Goal: Book appointment/travel/reservation

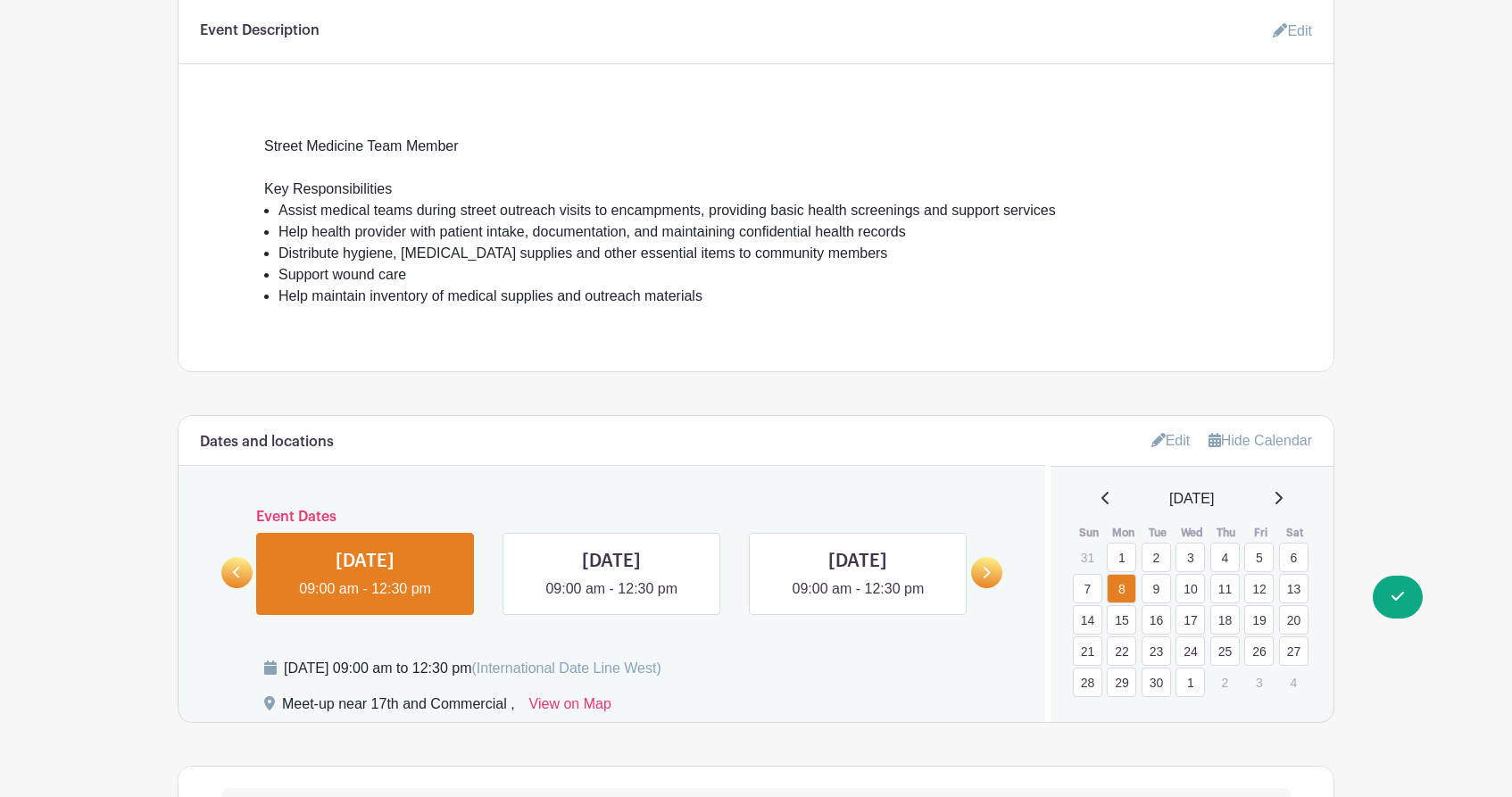
scroll to position [844, 0]
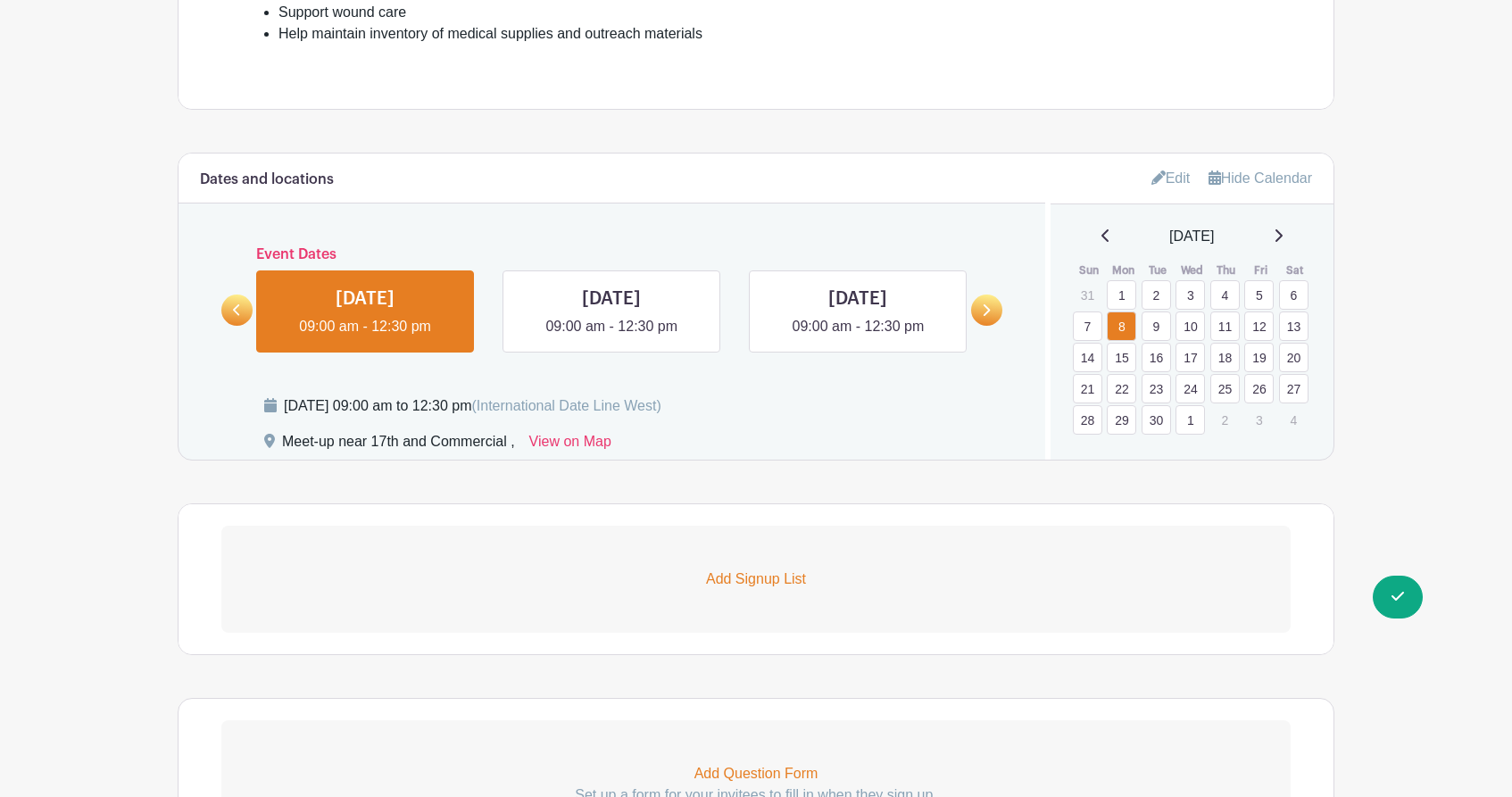
click at [1157, 330] on link "9" at bounding box center [1156, 327] width 29 height 29
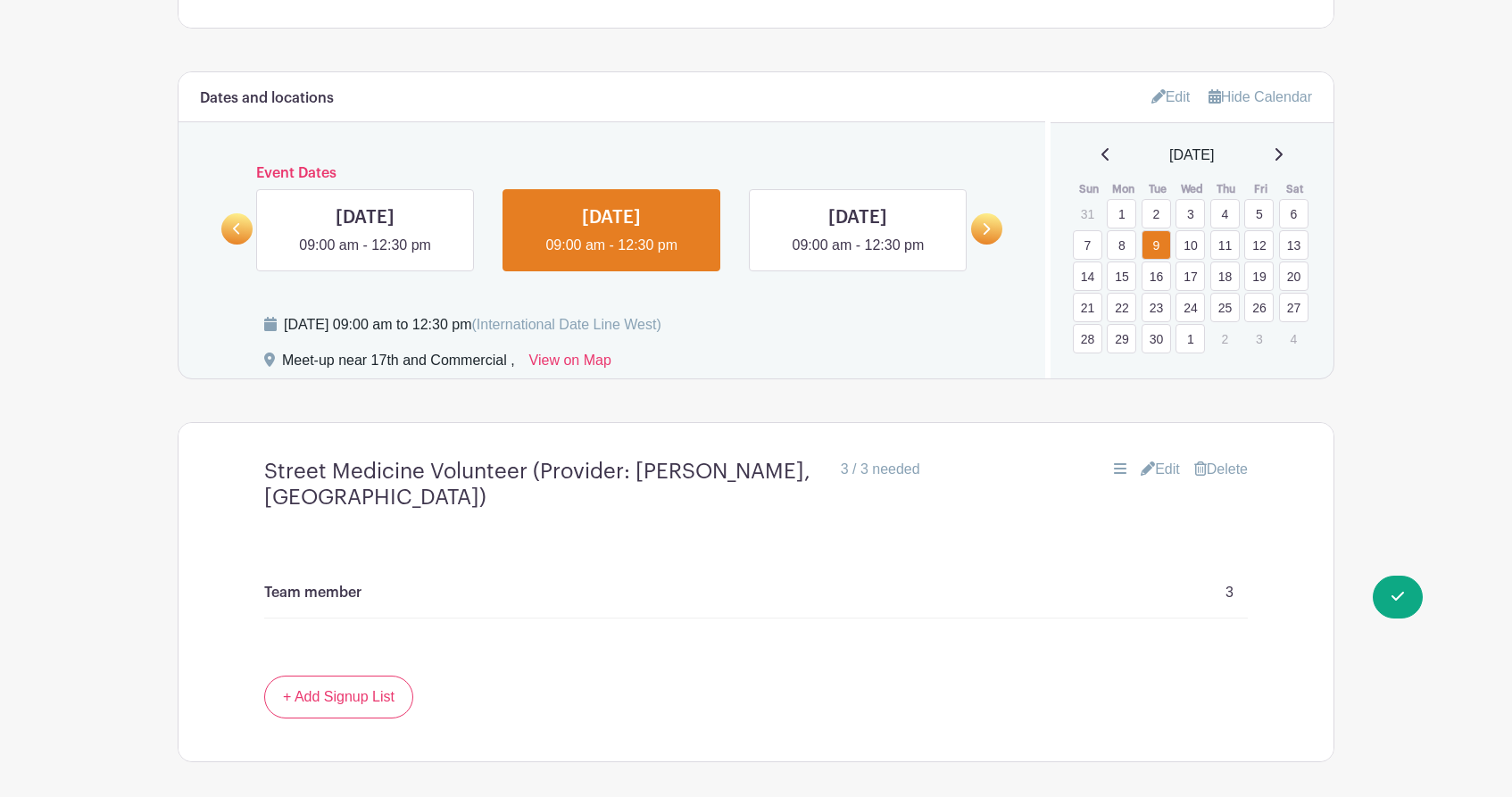
scroll to position [916, 0]
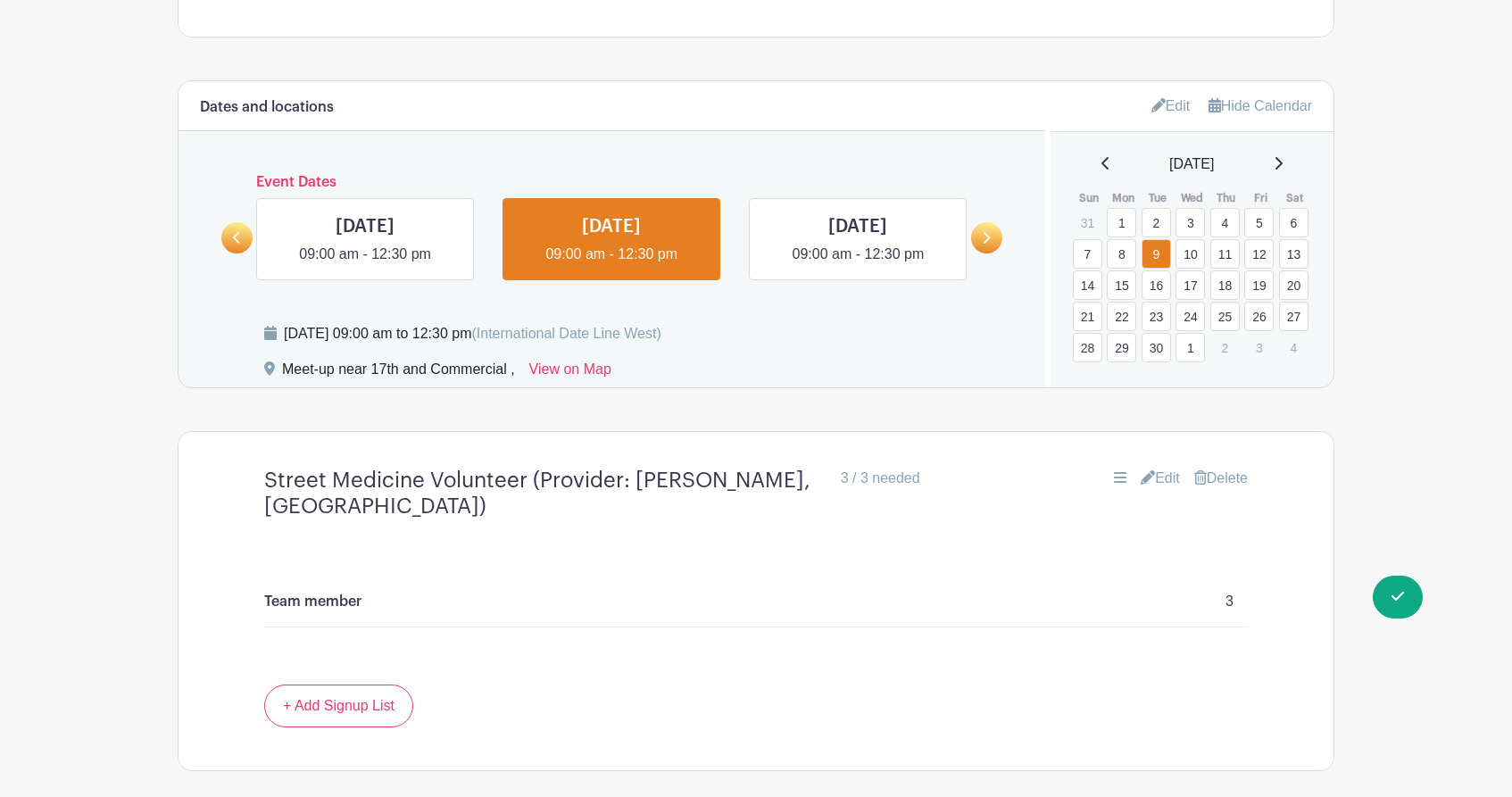
click at [1194, 259] on link "10" at bounding box center [1190, 254] width 29 height 29
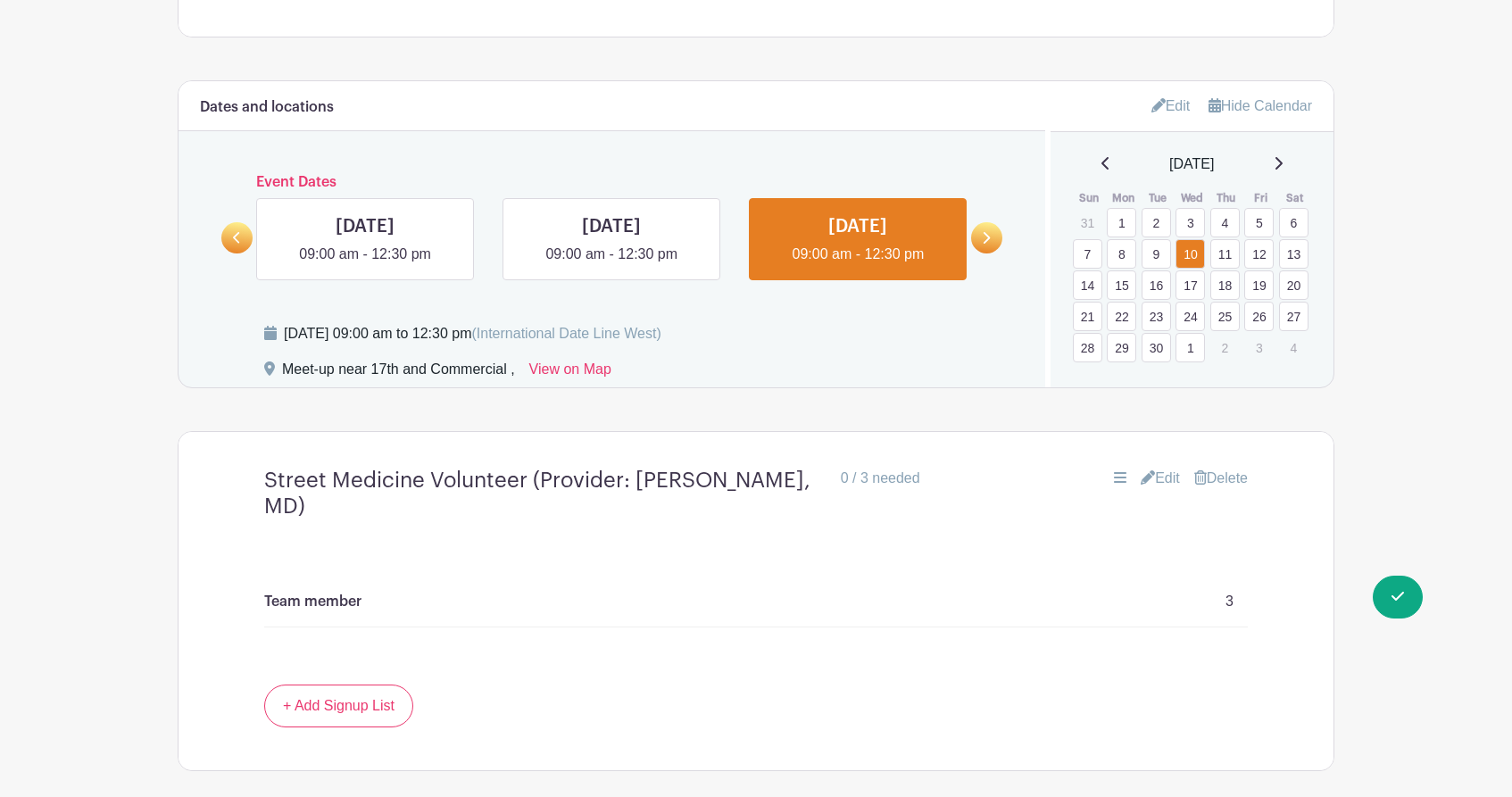
click at [1225, 260] on link "11" at bounding box center [1225, 254] width 29 height 29
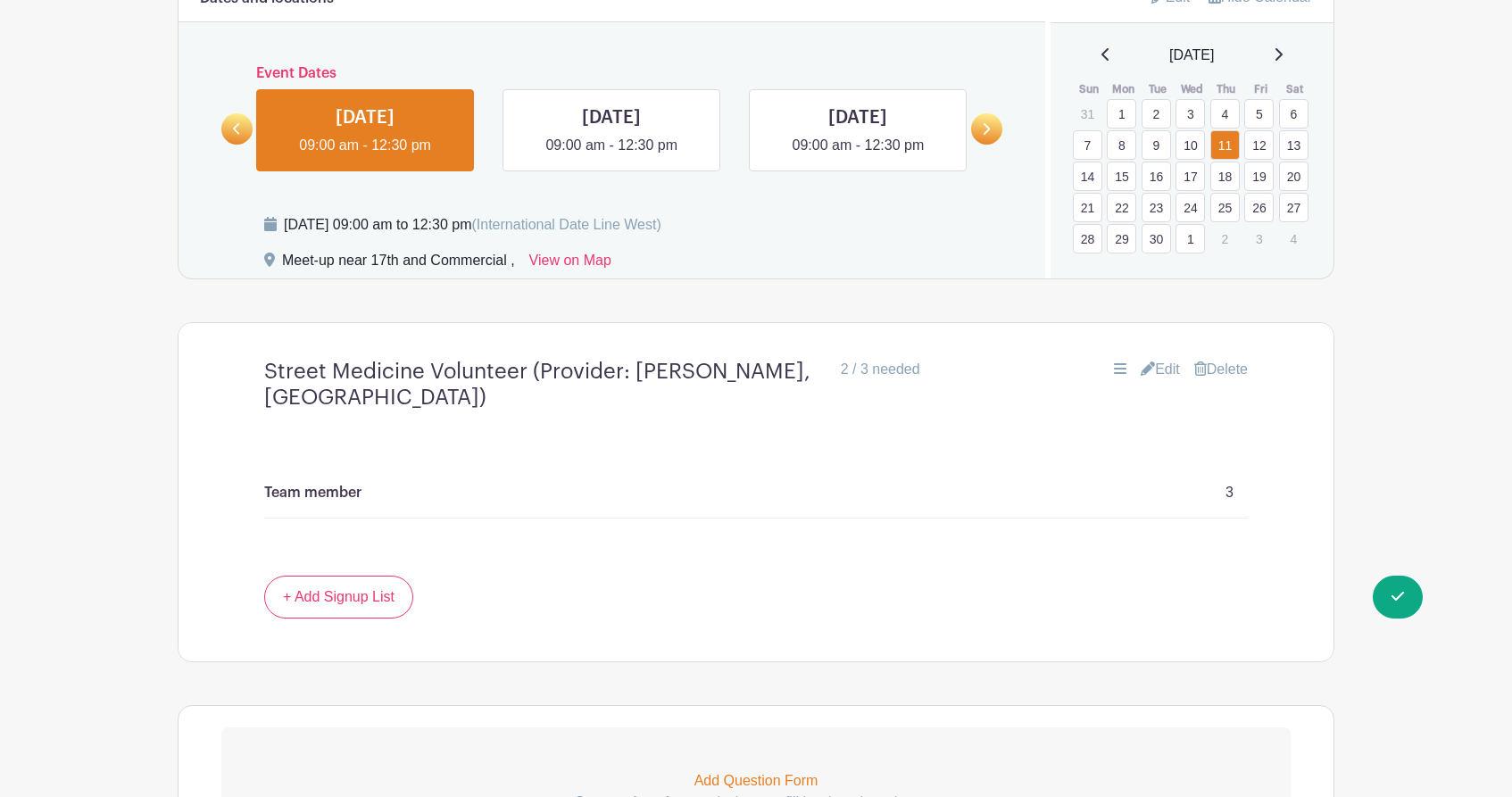
scroll to position [918, 0]
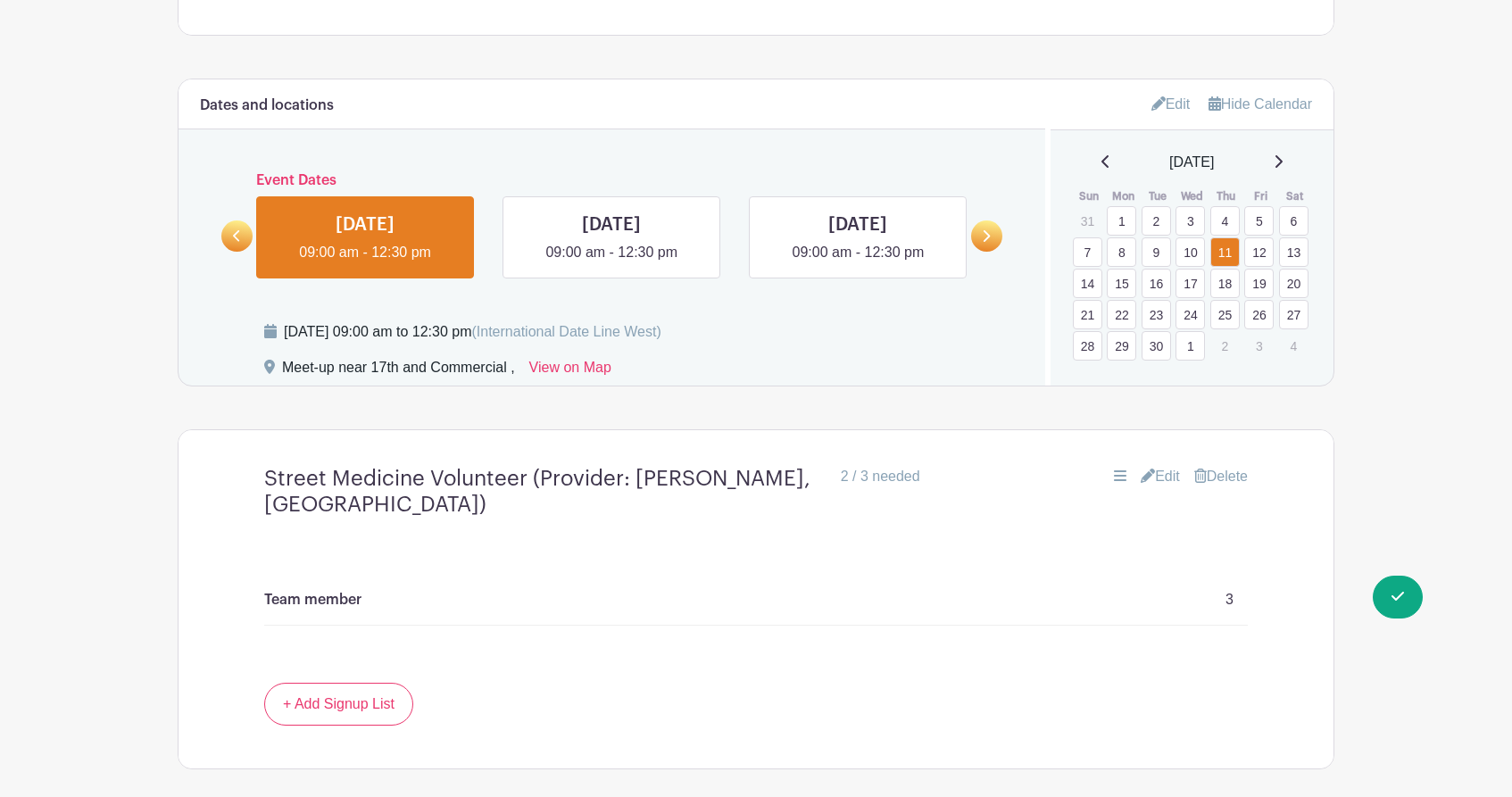
click at [1259, 255] on link "12" at bounding box center [1259, 252] width 29 height 29
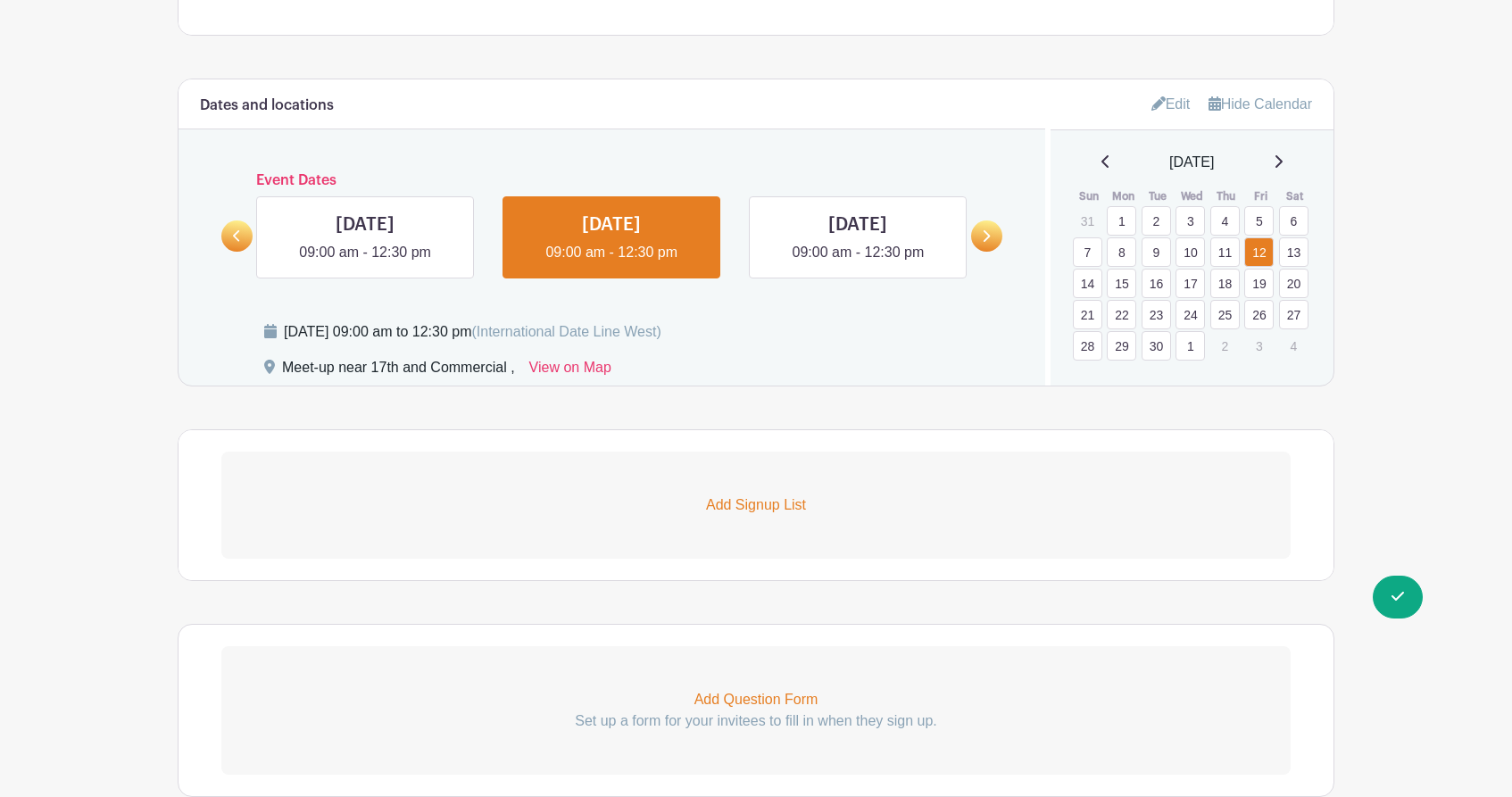
click at [1157, 257] on link "9" at bounding box center [1156, 252] width 29 height 29
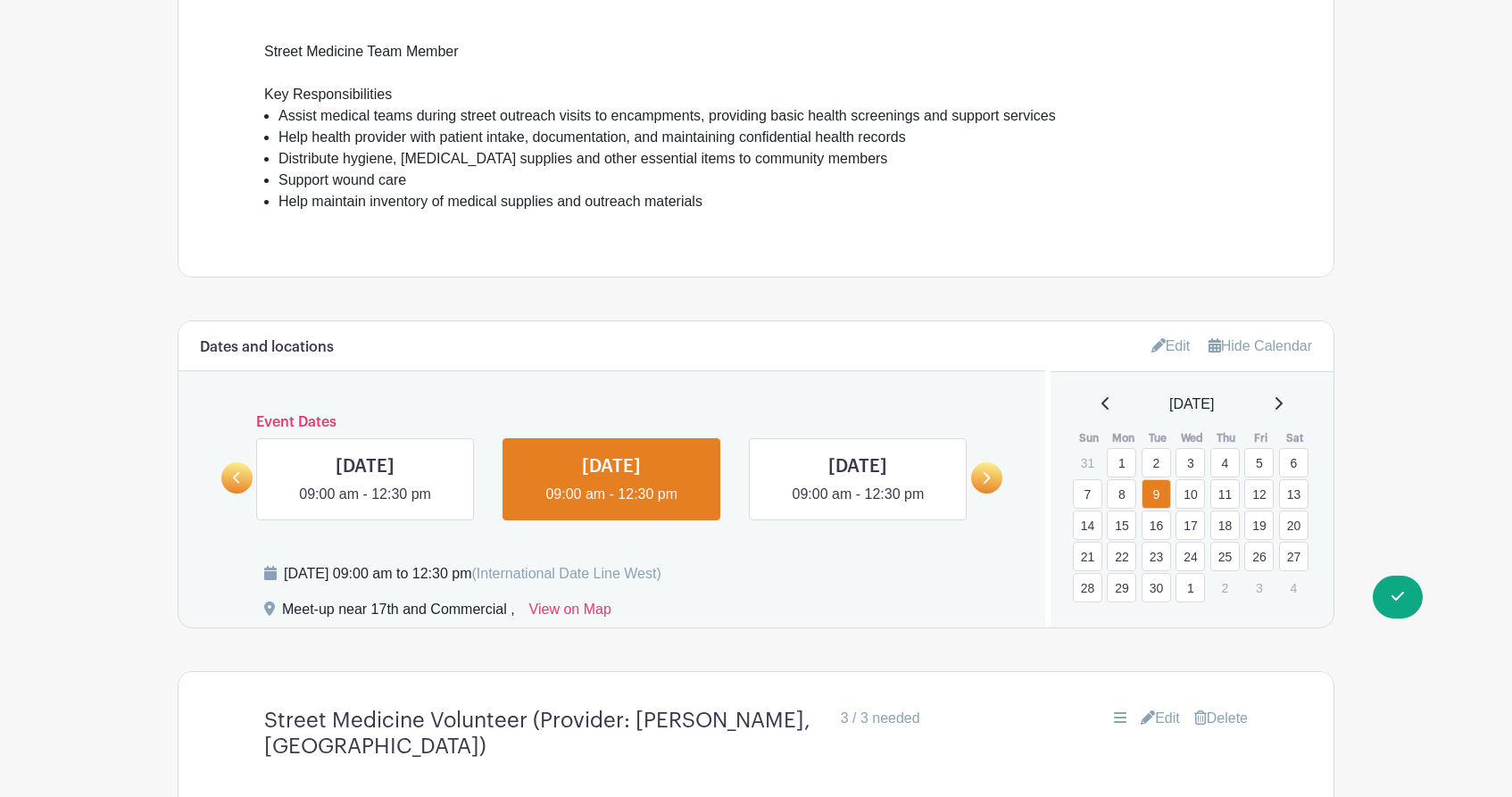
scroll to position [730, 0]
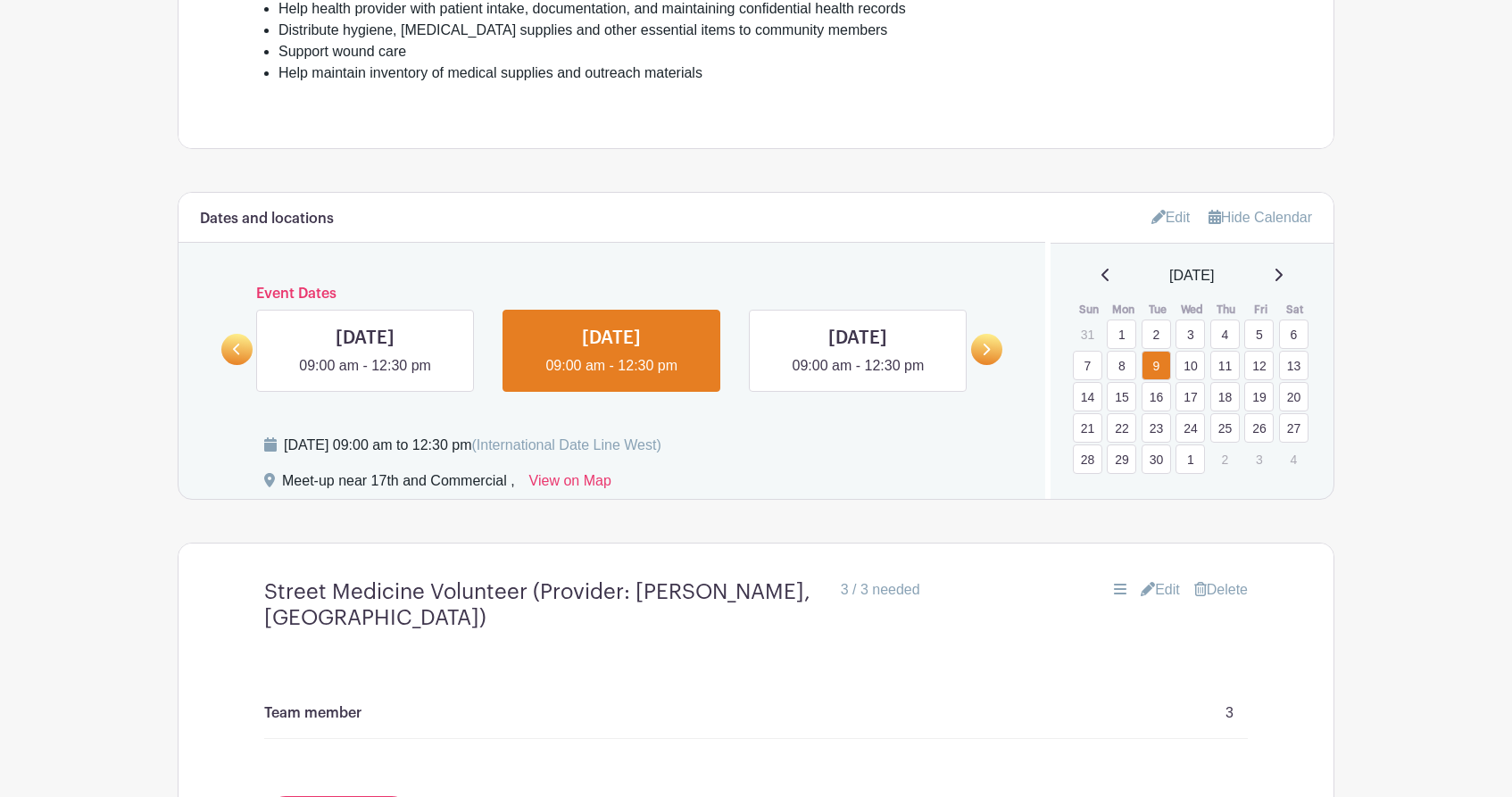
scroll to position [937, 0]
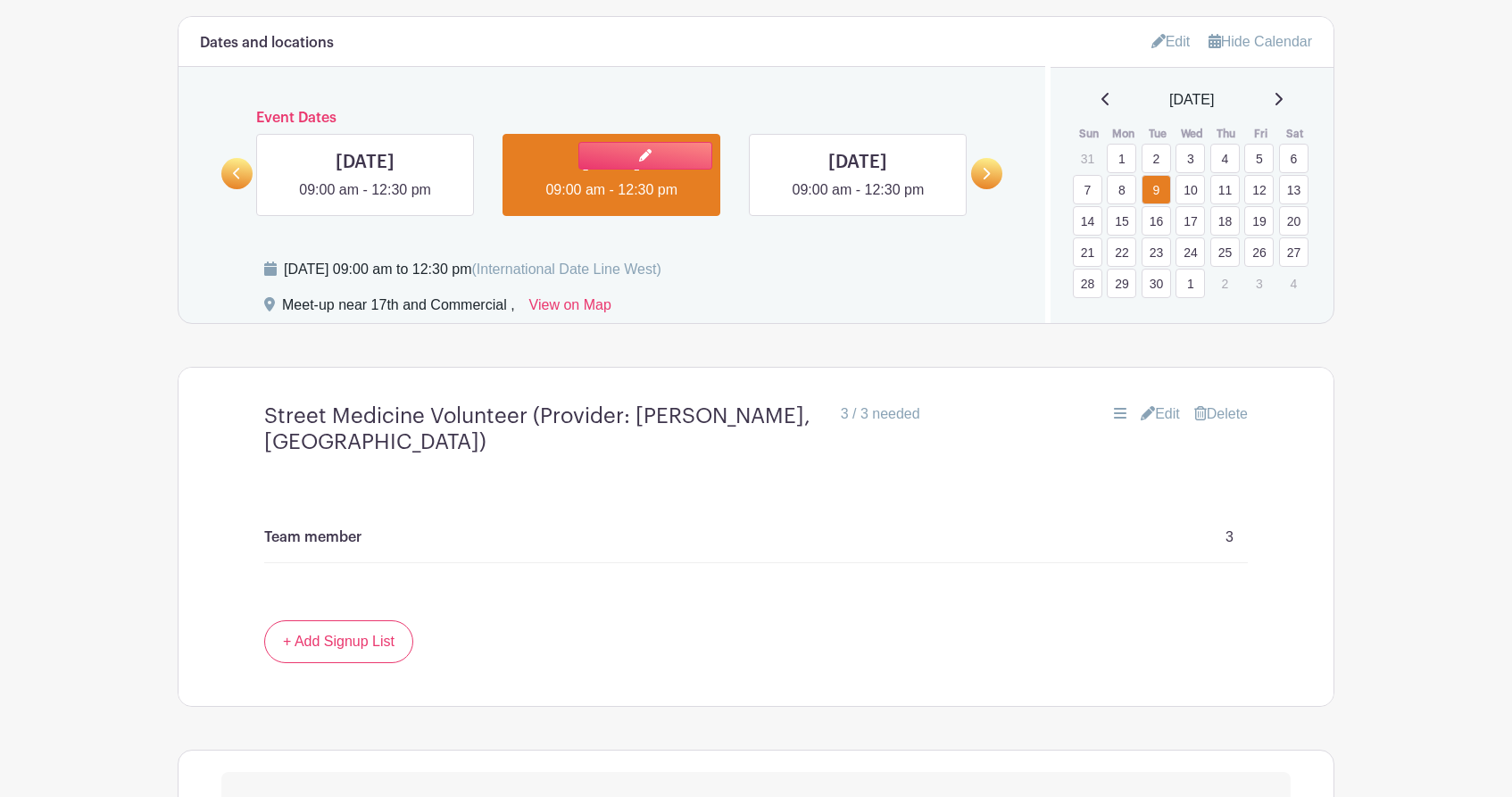
click at [611, 201] on link at bounding box center [611, 201] width 0 height 0
click at [982, 175] on icon at bounding box center [985, 173] width 8 height 14
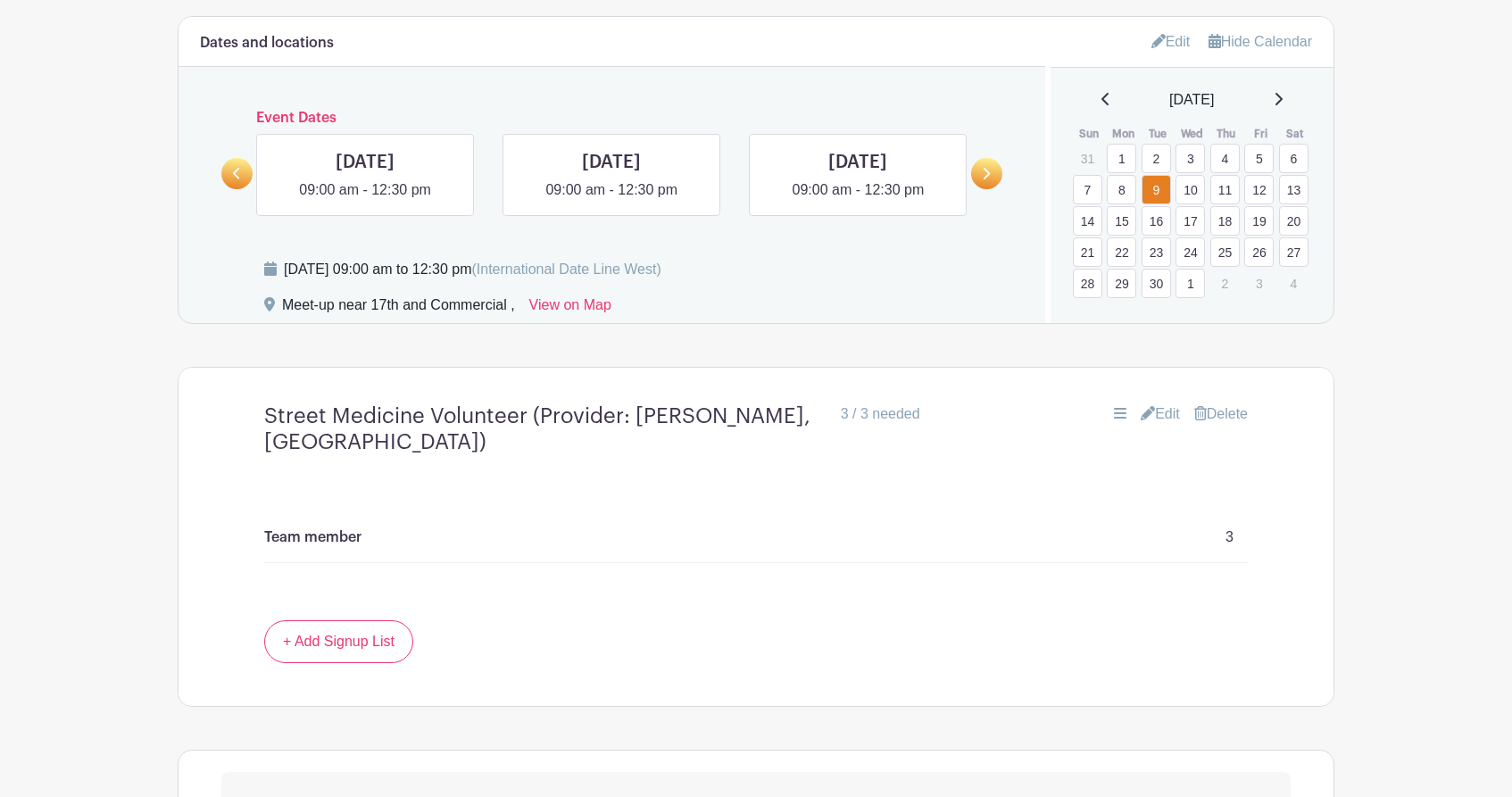
click at [1191, 199] on link "10" at bounding box center [1190, 190] width 29 height 29
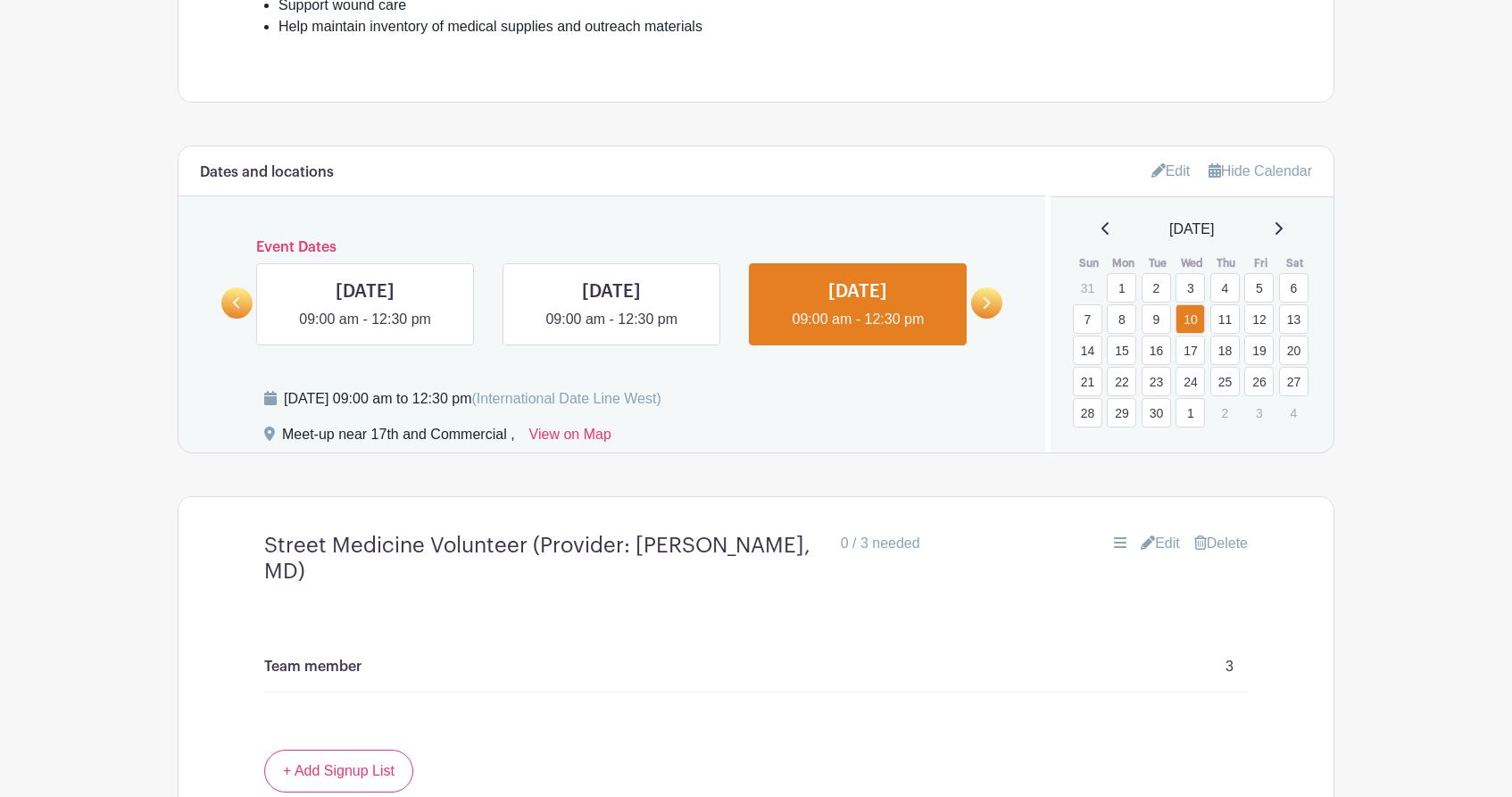
scroll to position [812, 0]
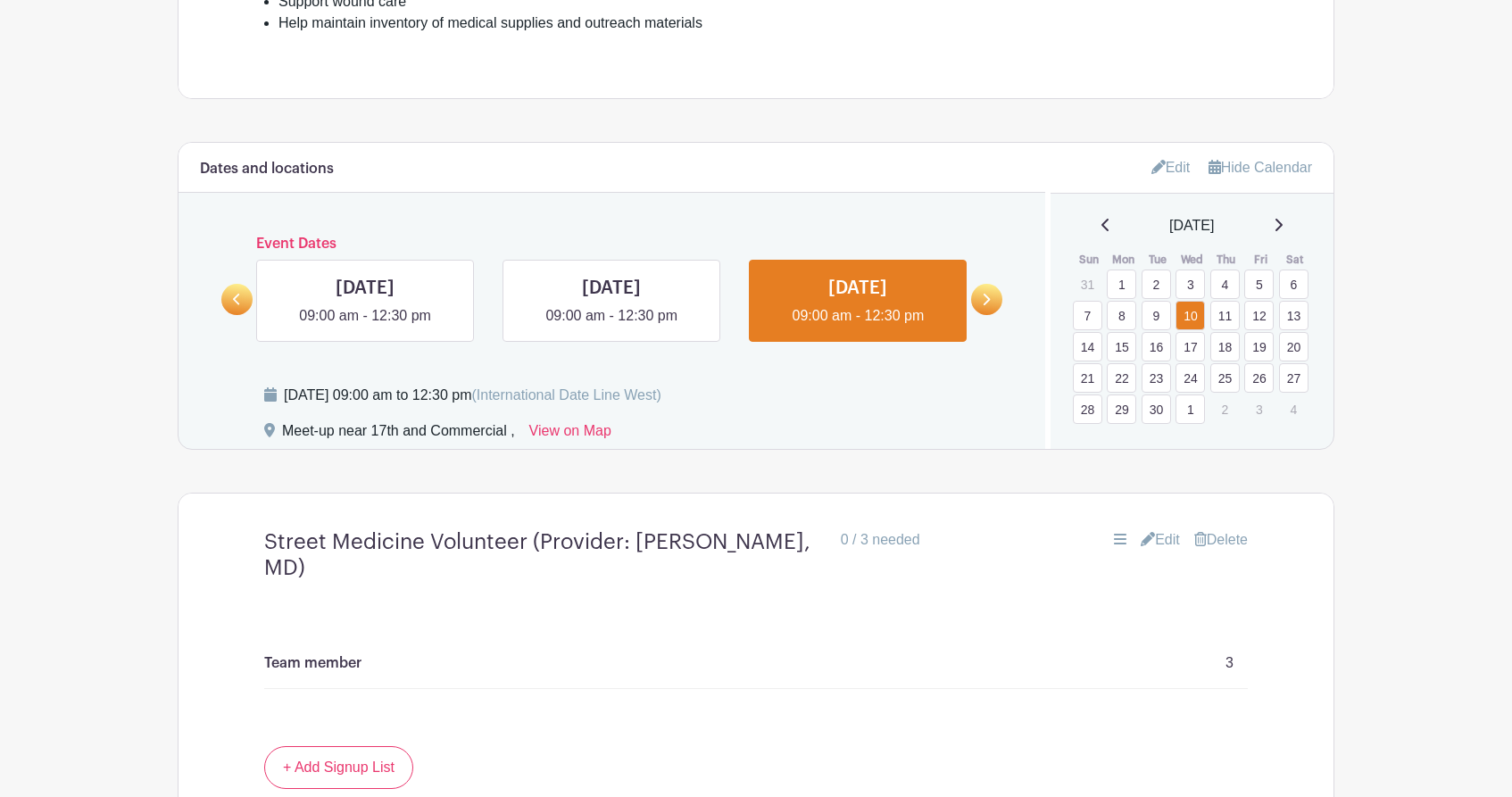
click at [1227, 316] on link "11" at bounding box center [1225, 315] width 29 height 29
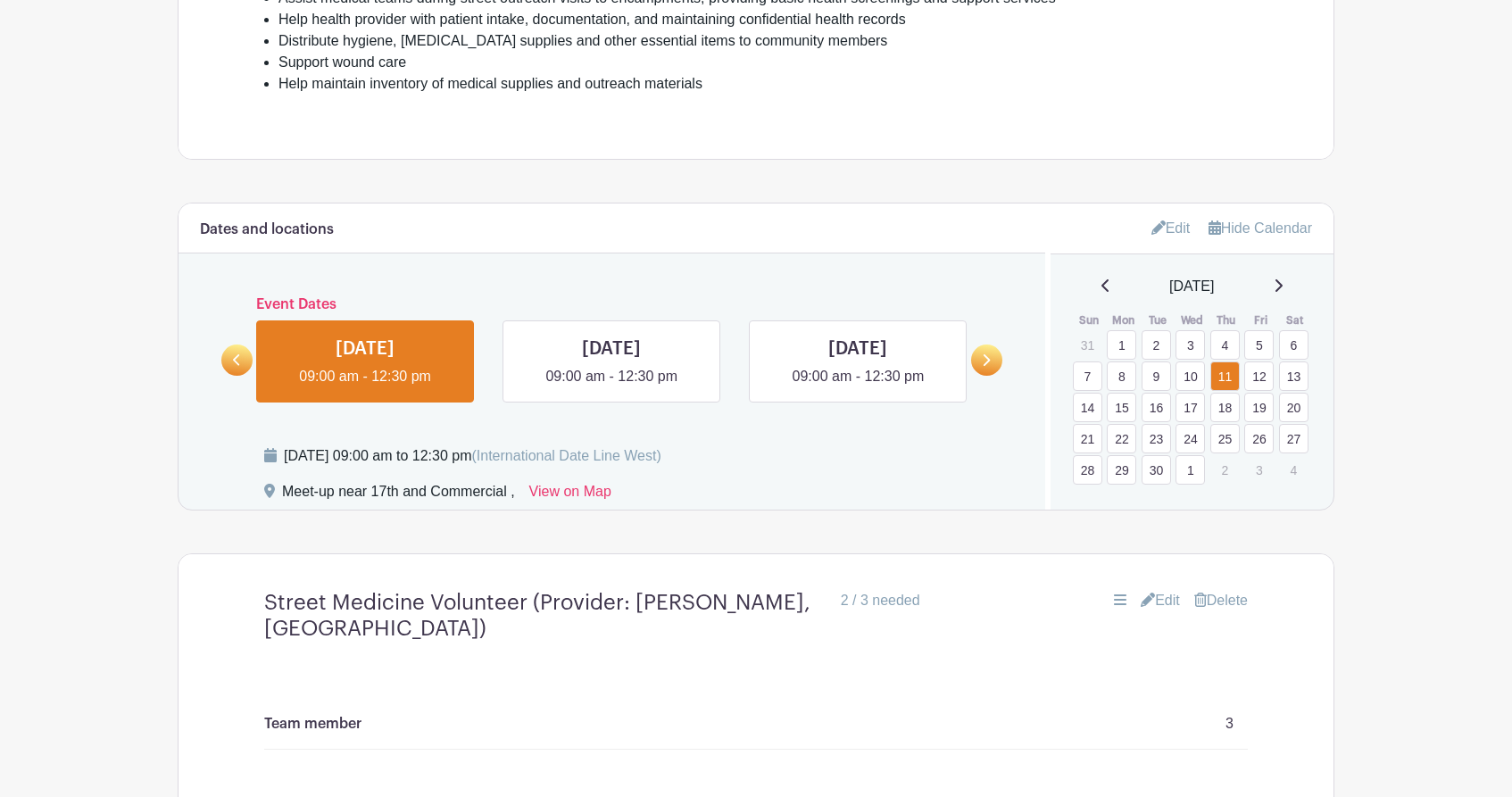
scroll to position [784, 0]
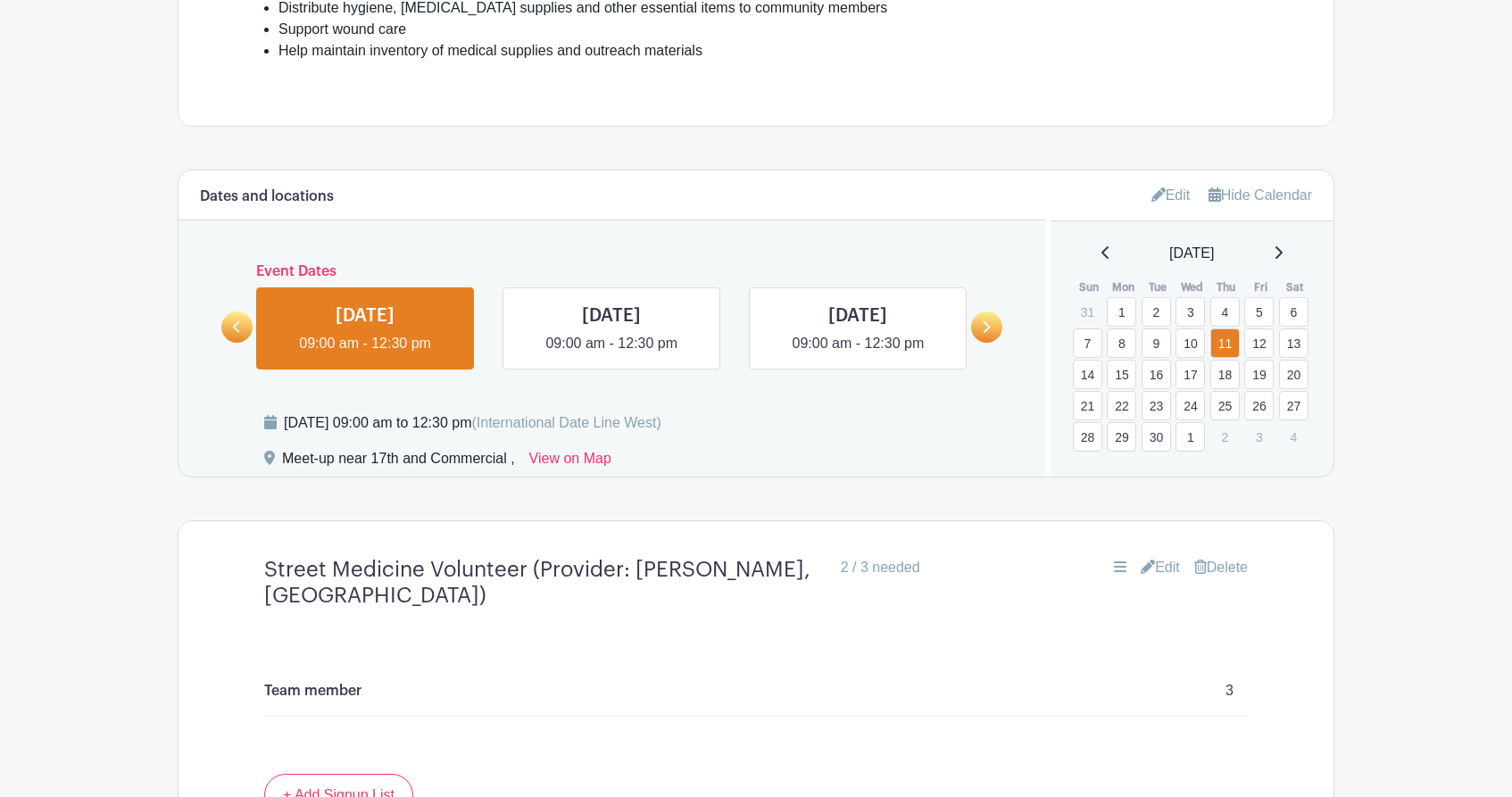
click at [1263, 345] on link "12" at bounding box center [1259, 343] width 29 height 29
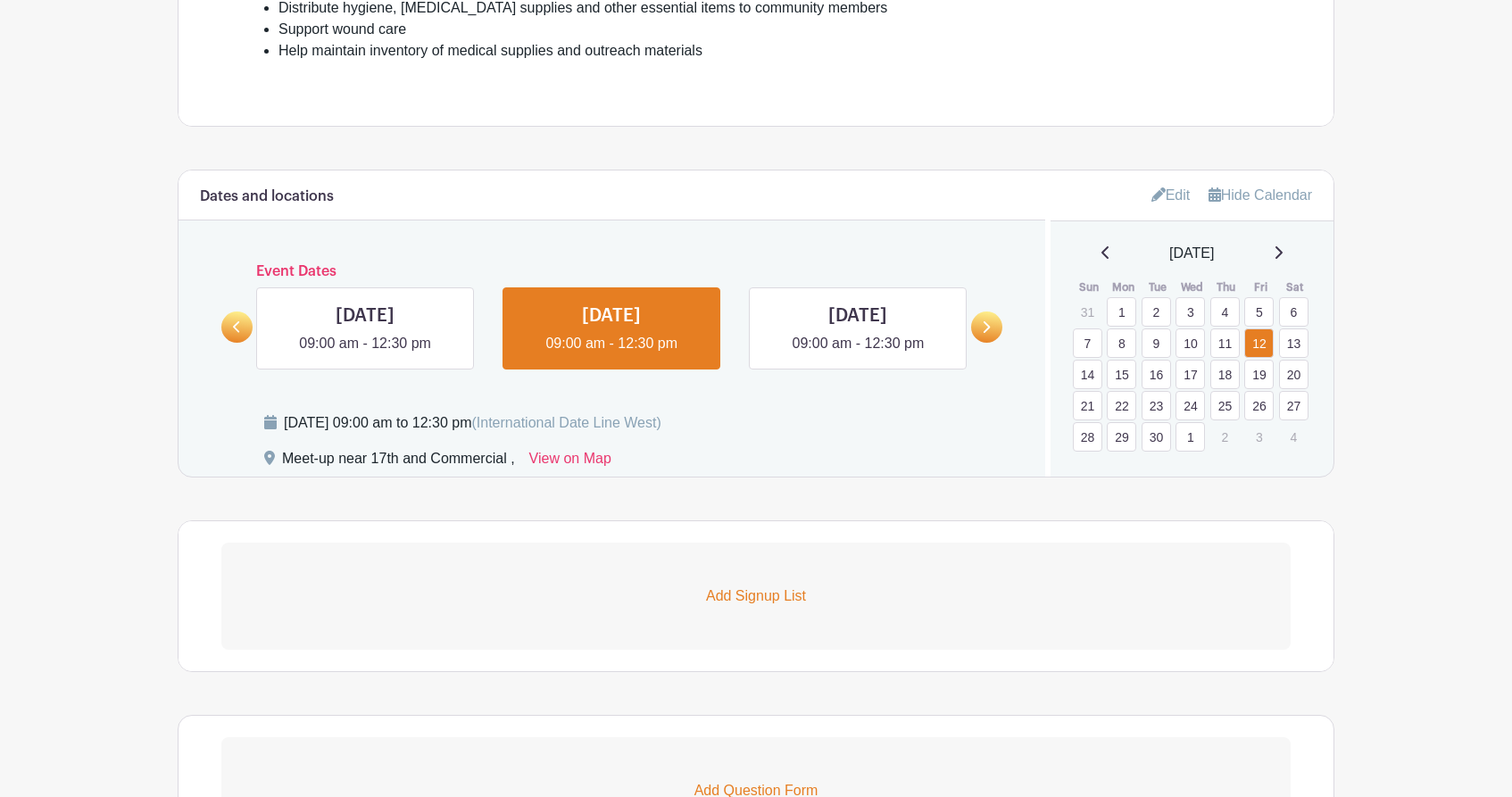
click at [1158, 346] on link "9" at bounding box center [1156, 343] width 29 height 29
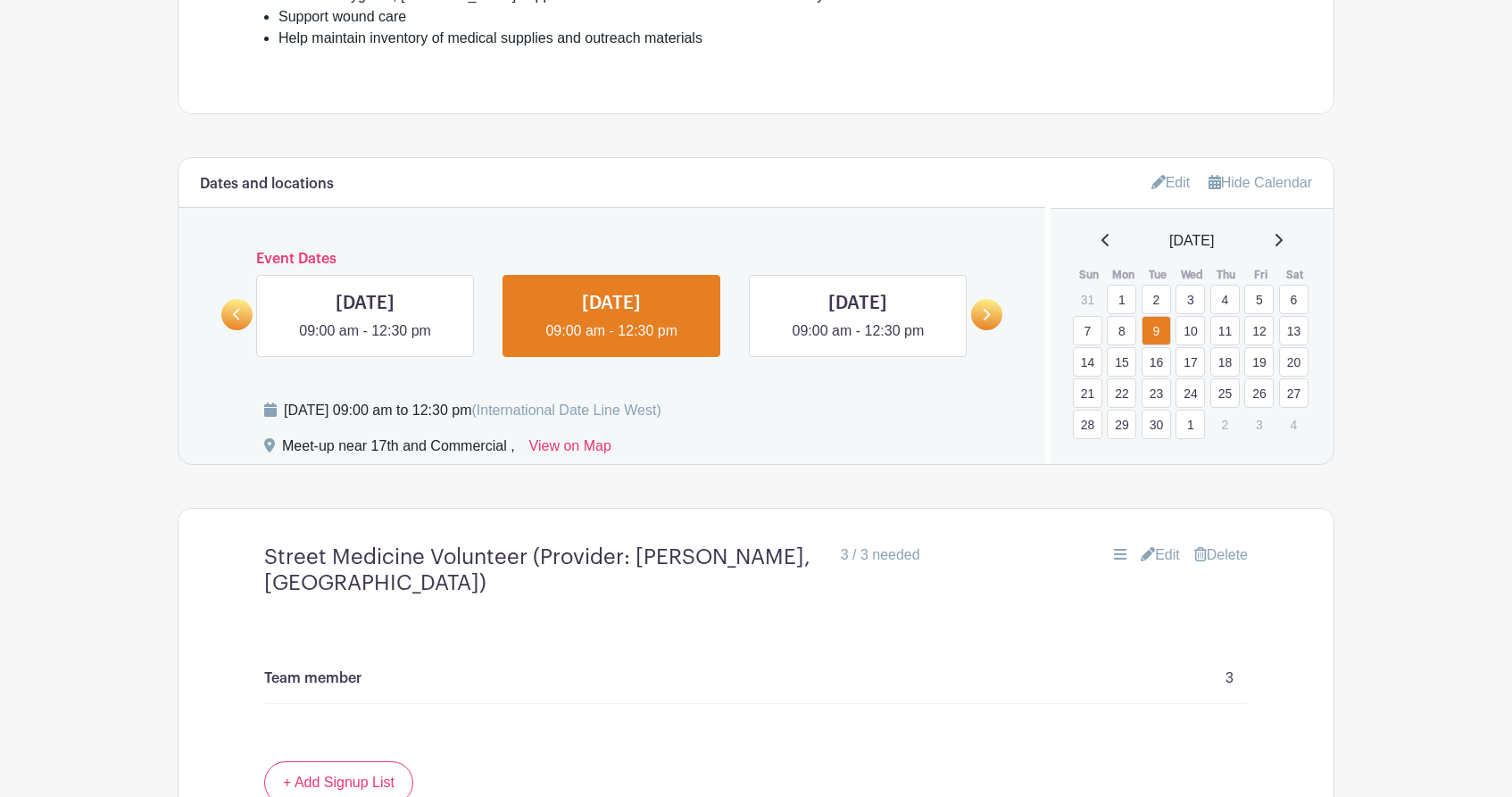
scroll to position [770, 0]
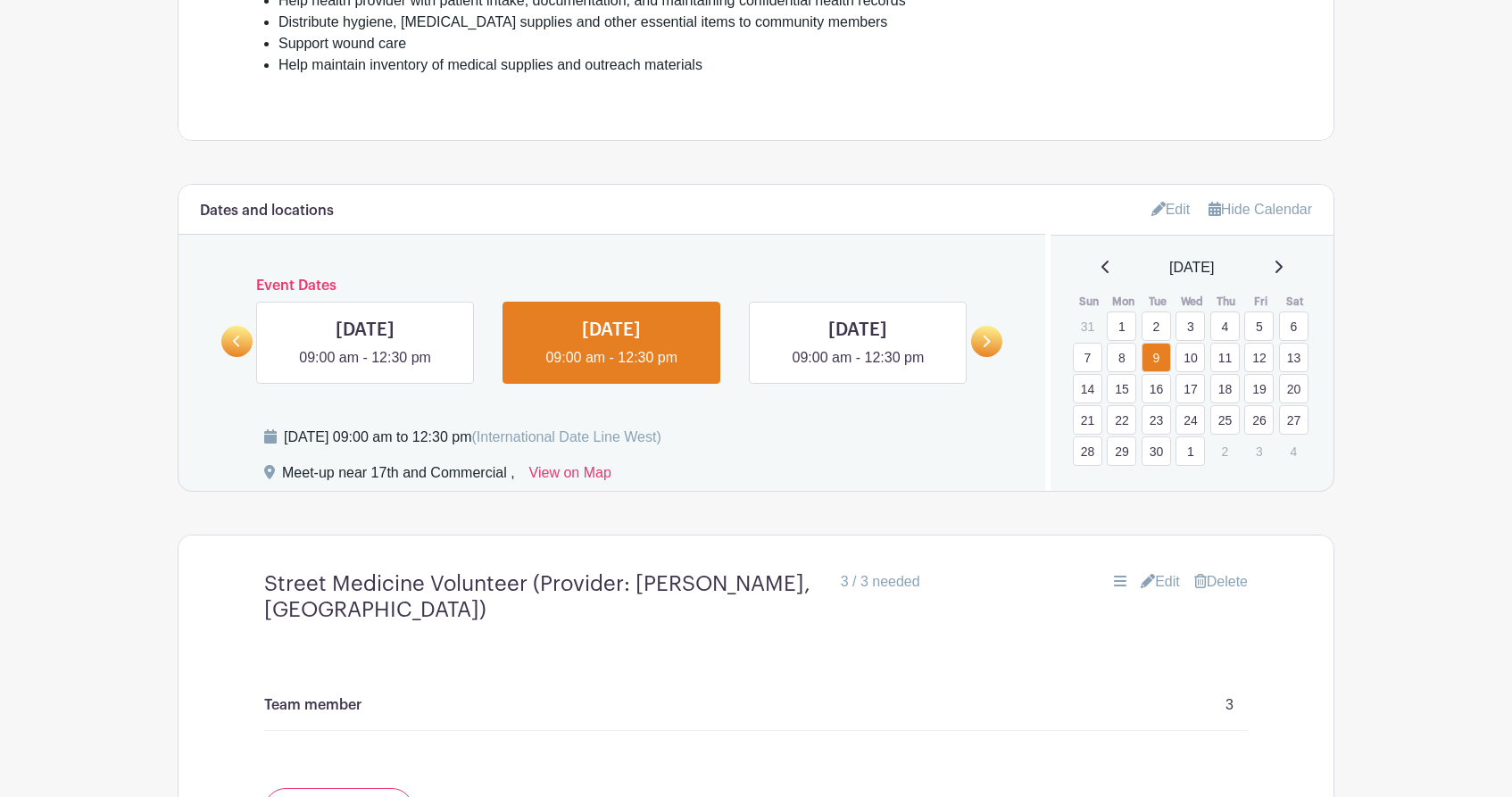
click at [1158, 326] on link "2" at bounding box center [1156, 327] width 29 height 29
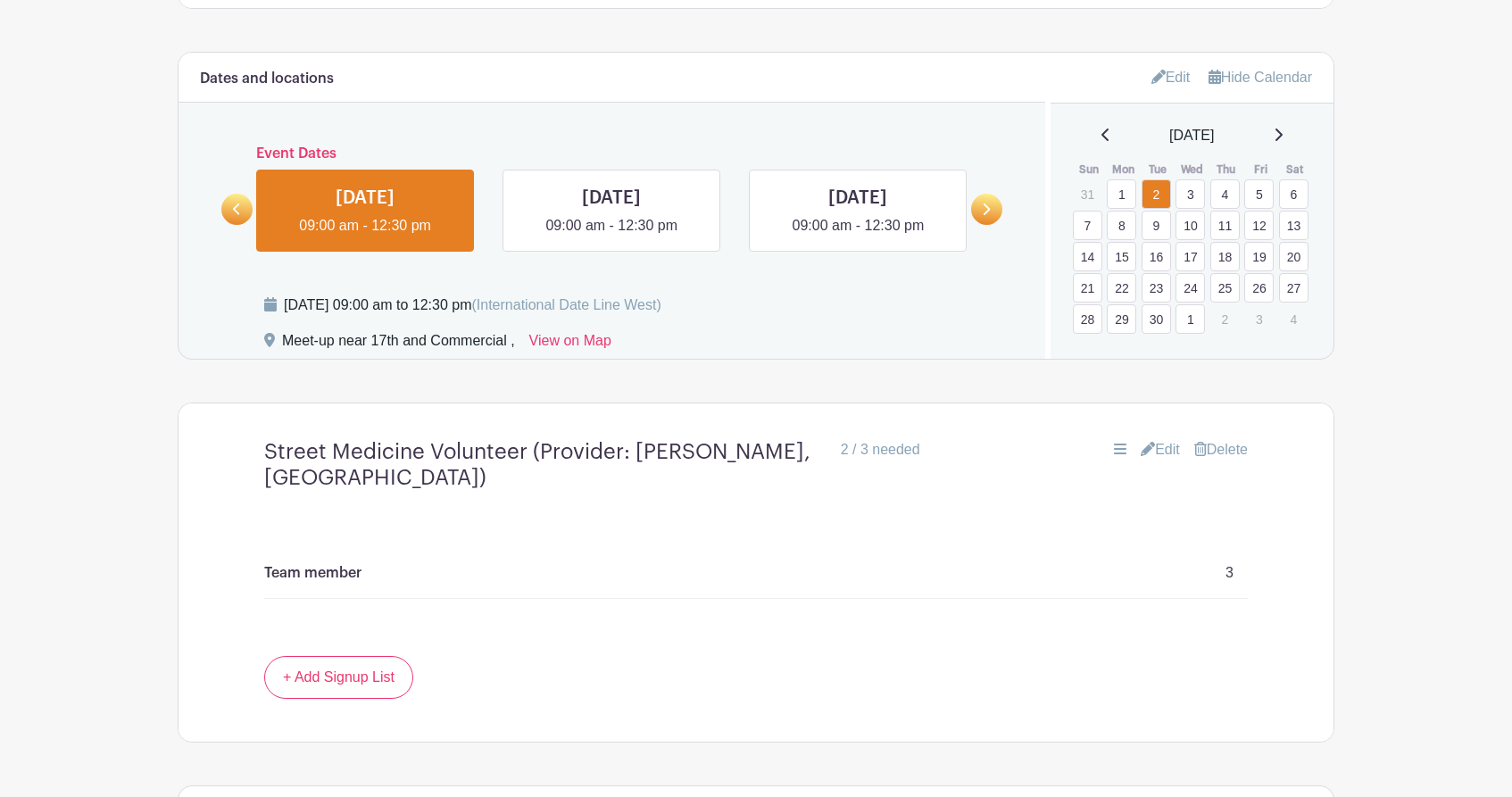
scroll to position [866, 0]
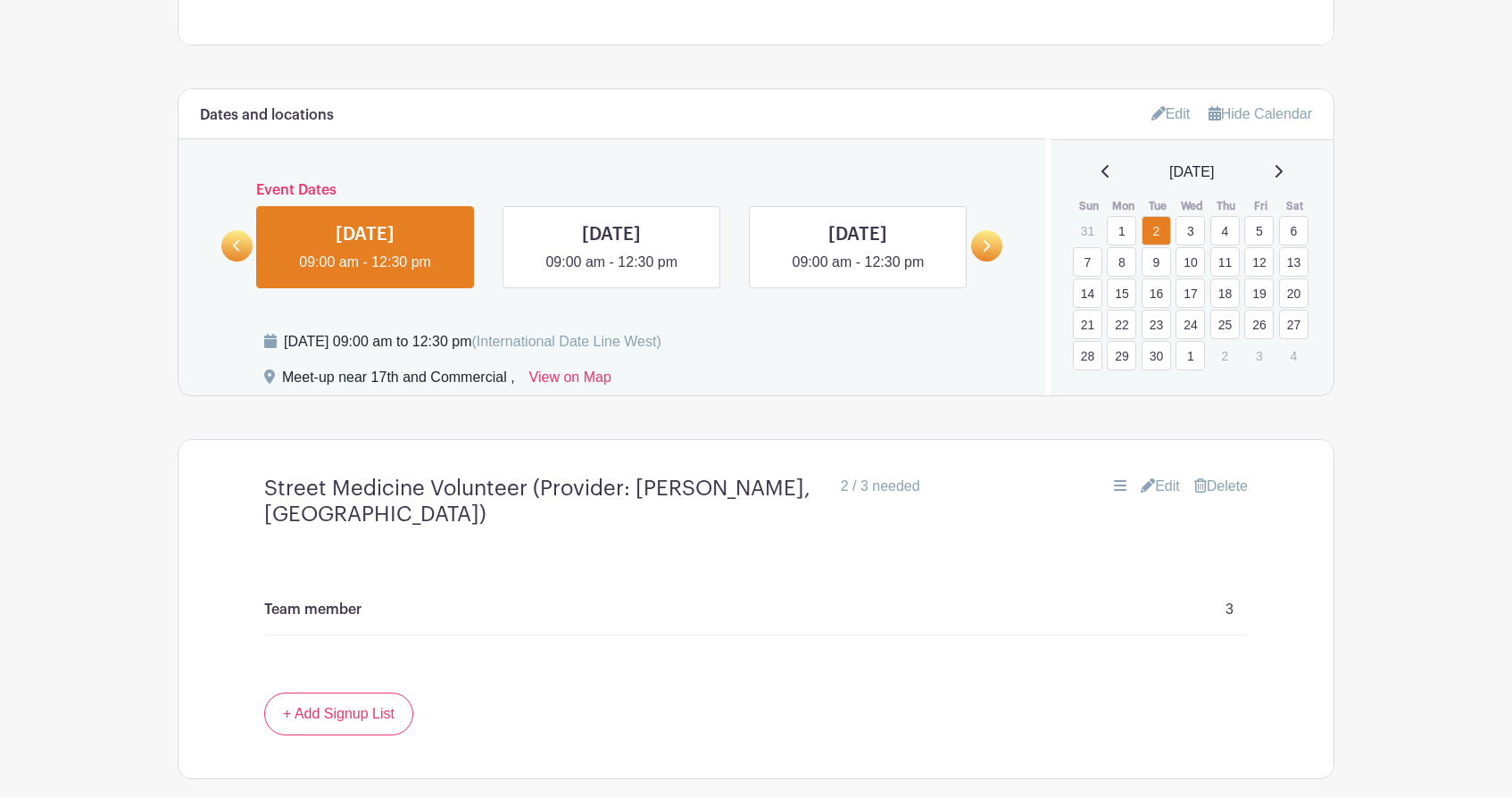
click at [1188, 289] on link "17" at bounding box center [1190, 293] width 29 height 29
click at [1162, 295] on link "16" at bounding box center [1156, 293] width 29 height 29
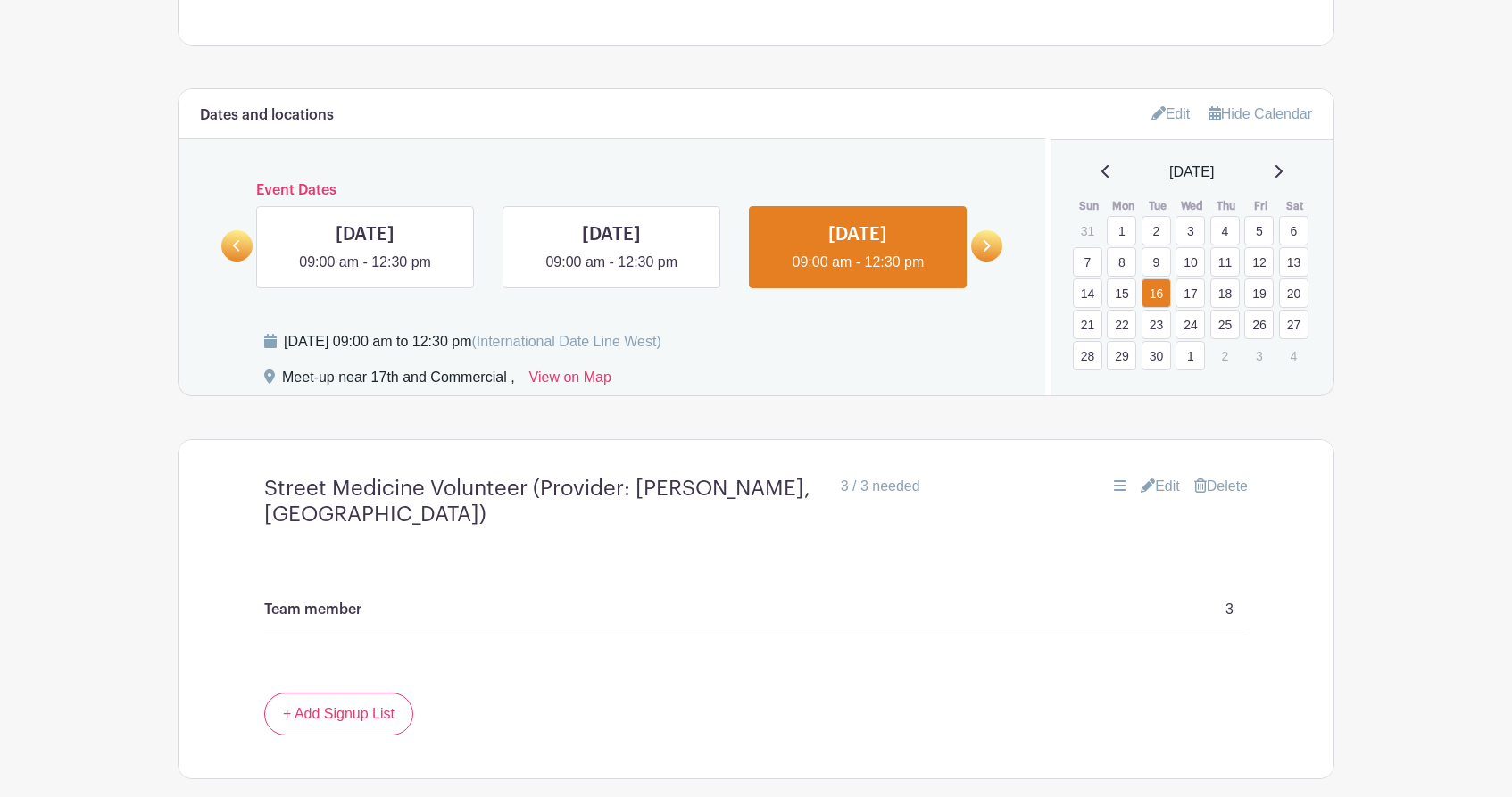
click at [1229, 262] on link "11" at bounding box center [1225, 261] width 29 height 29
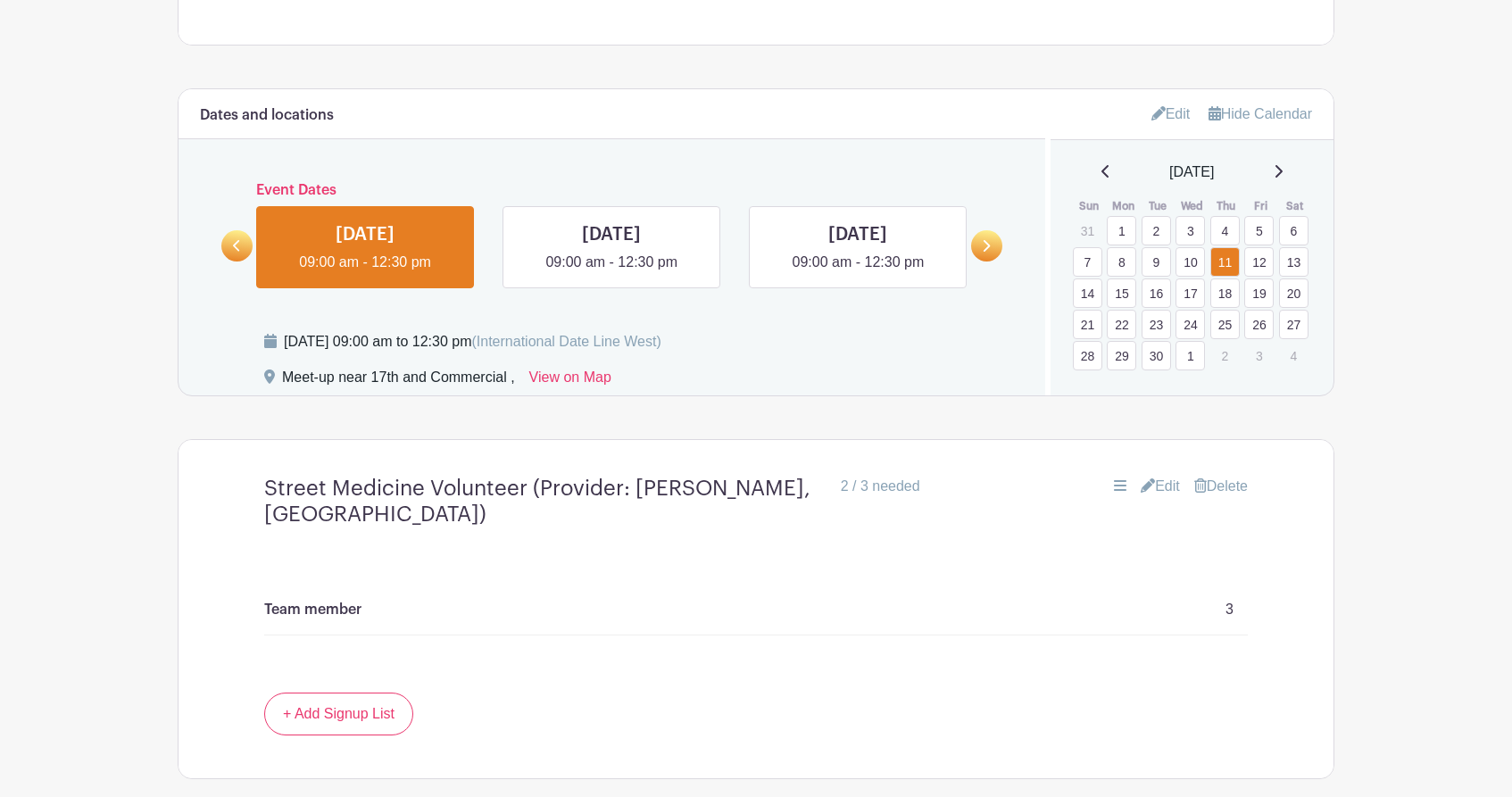
click at [1265, 271] on link "12" at bounding box center [1259, 261] width 29 height 29
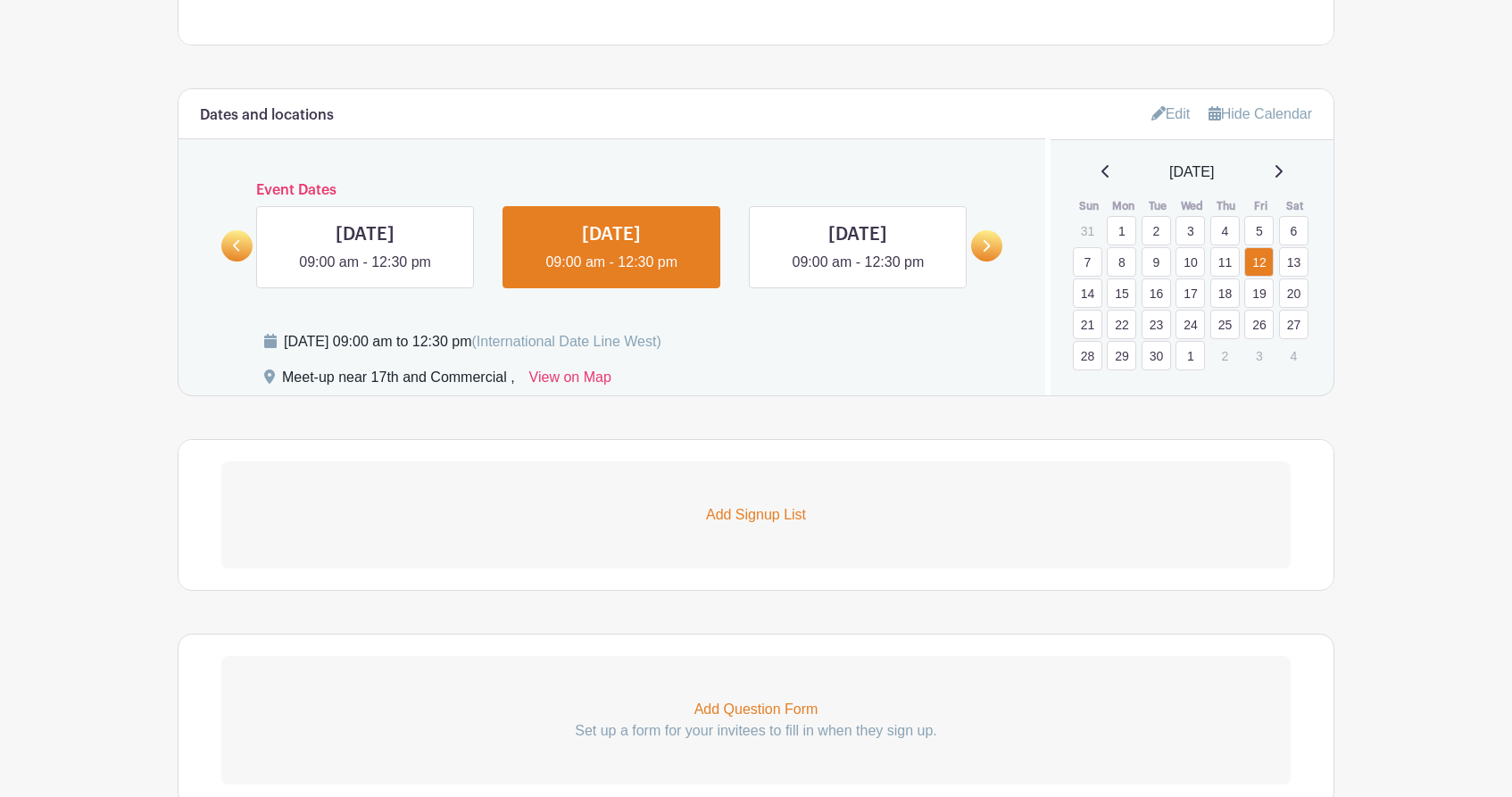
click at [1236, 271] on link "11" at bounding box center [1225, 261] width 29 height 29
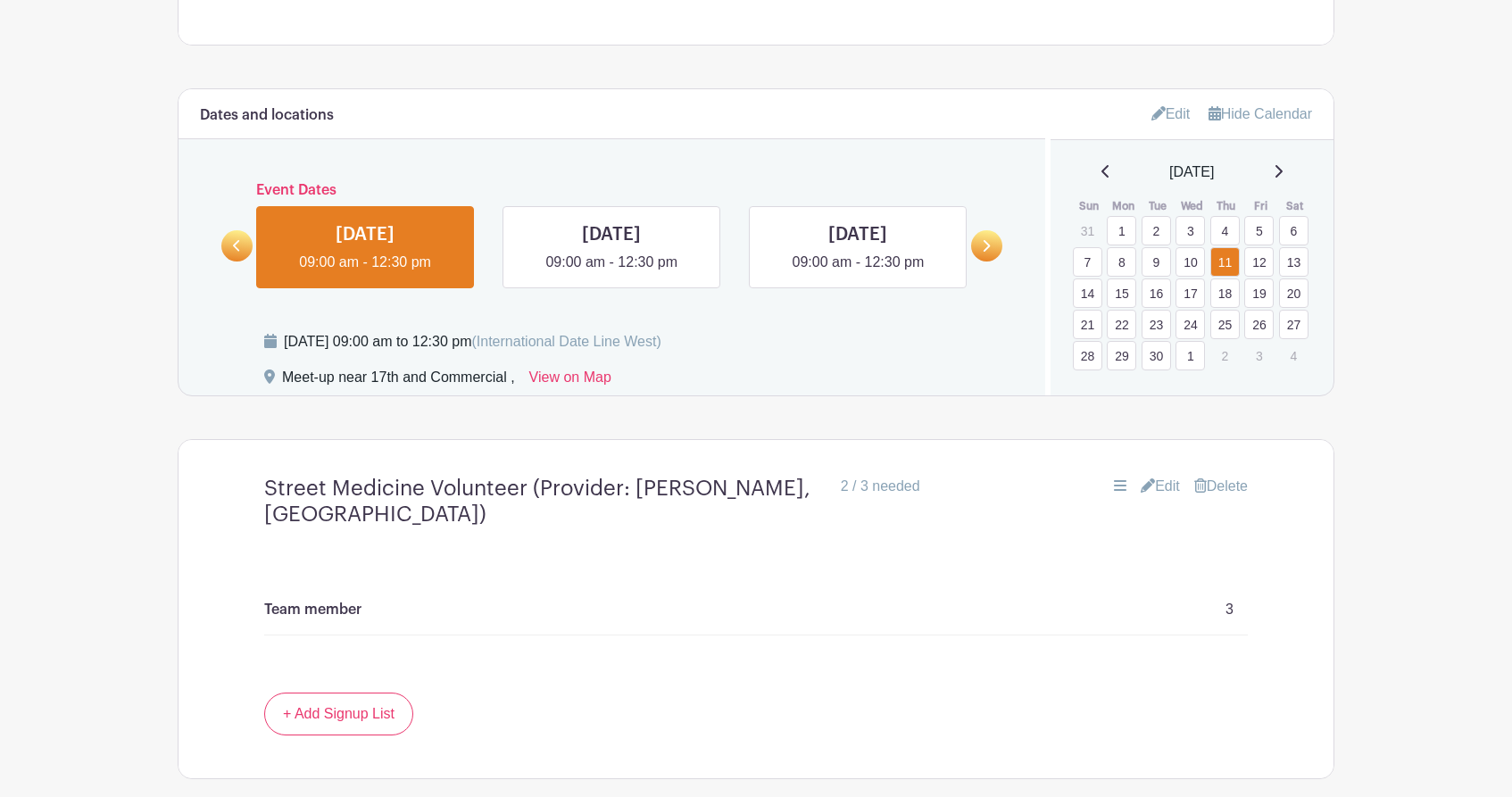
click at [1188, 269] on link "10" at bounding box center [1190, 261] width 29 height 29
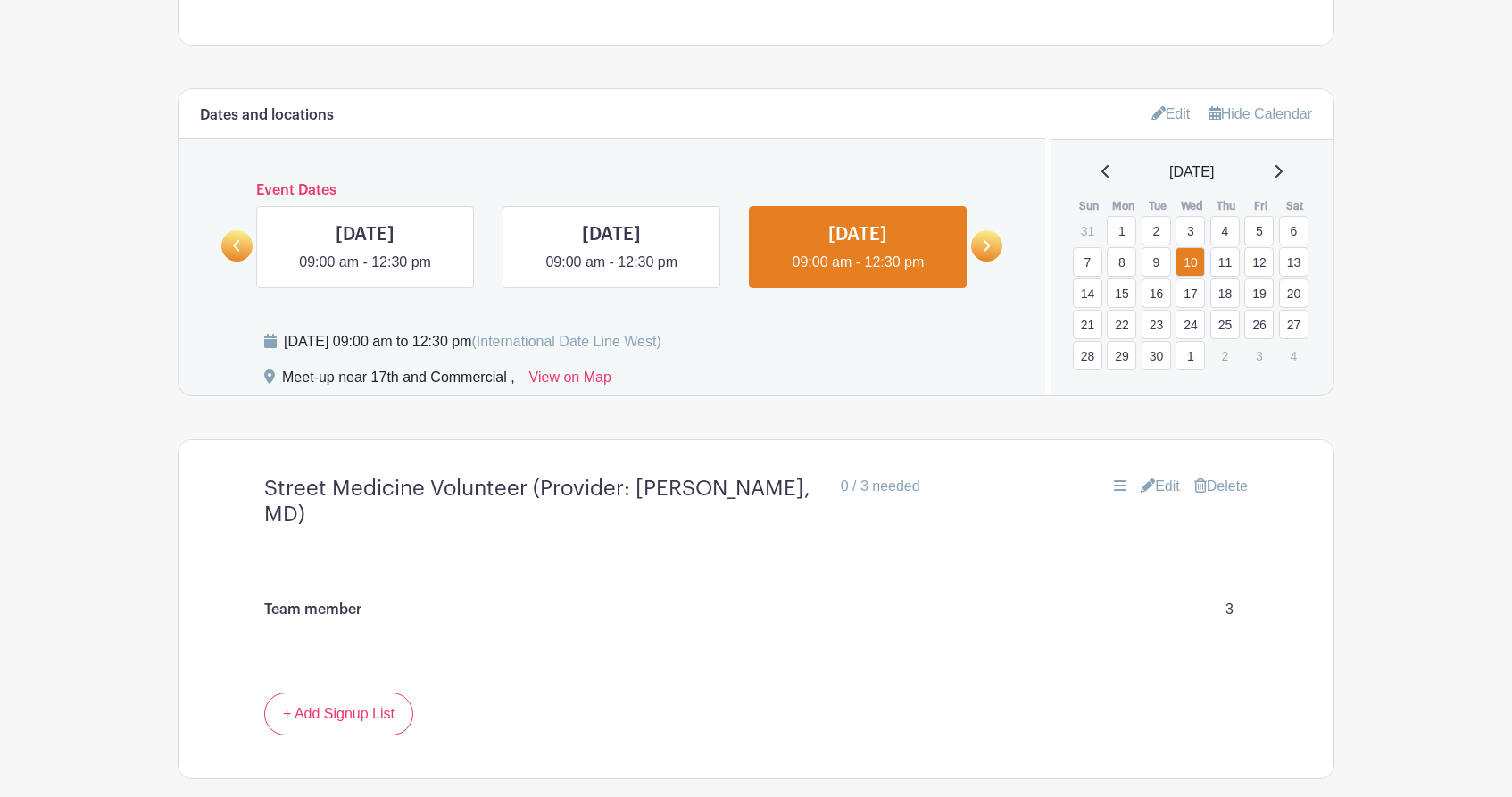
click at [1149, 263] on link "9" at bounding box center [1156, 261] width 29 height 29
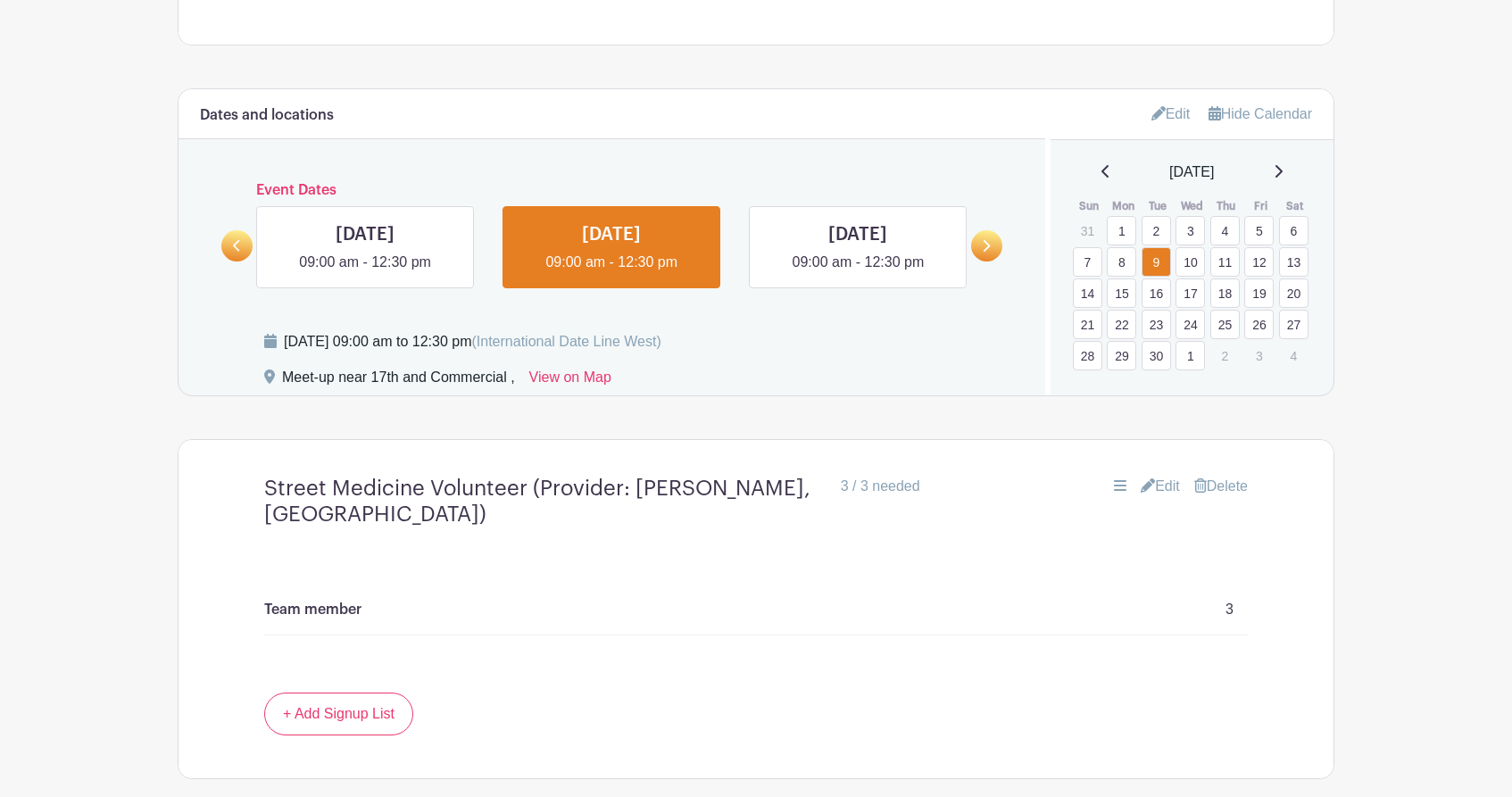
click at [1126, 266] on link "8" at bounding box center [1121, 261] width 29 height 29
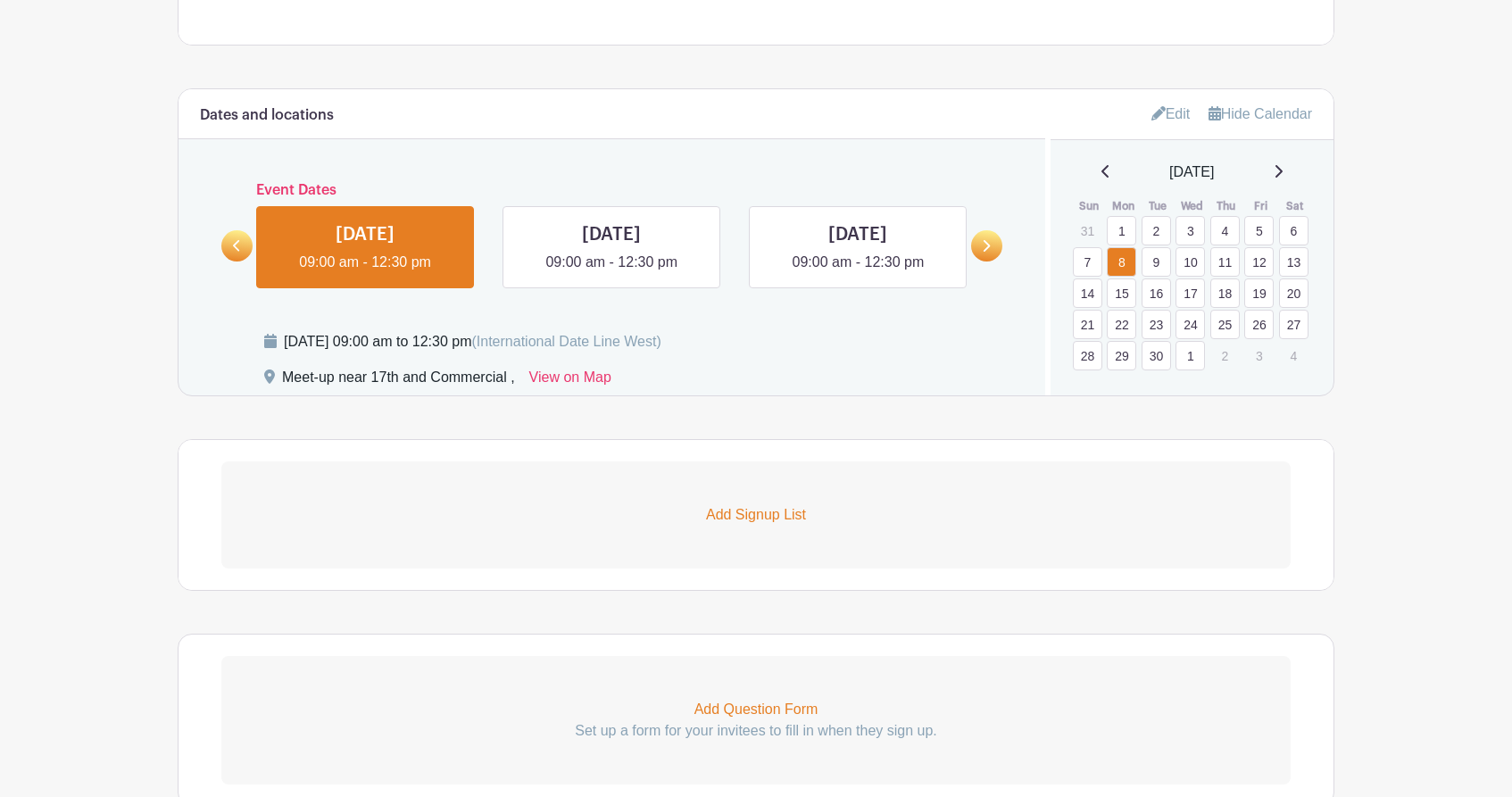
click at [1189, 229] on link "3" at bounding box center [1190, 230] width 29 height 29
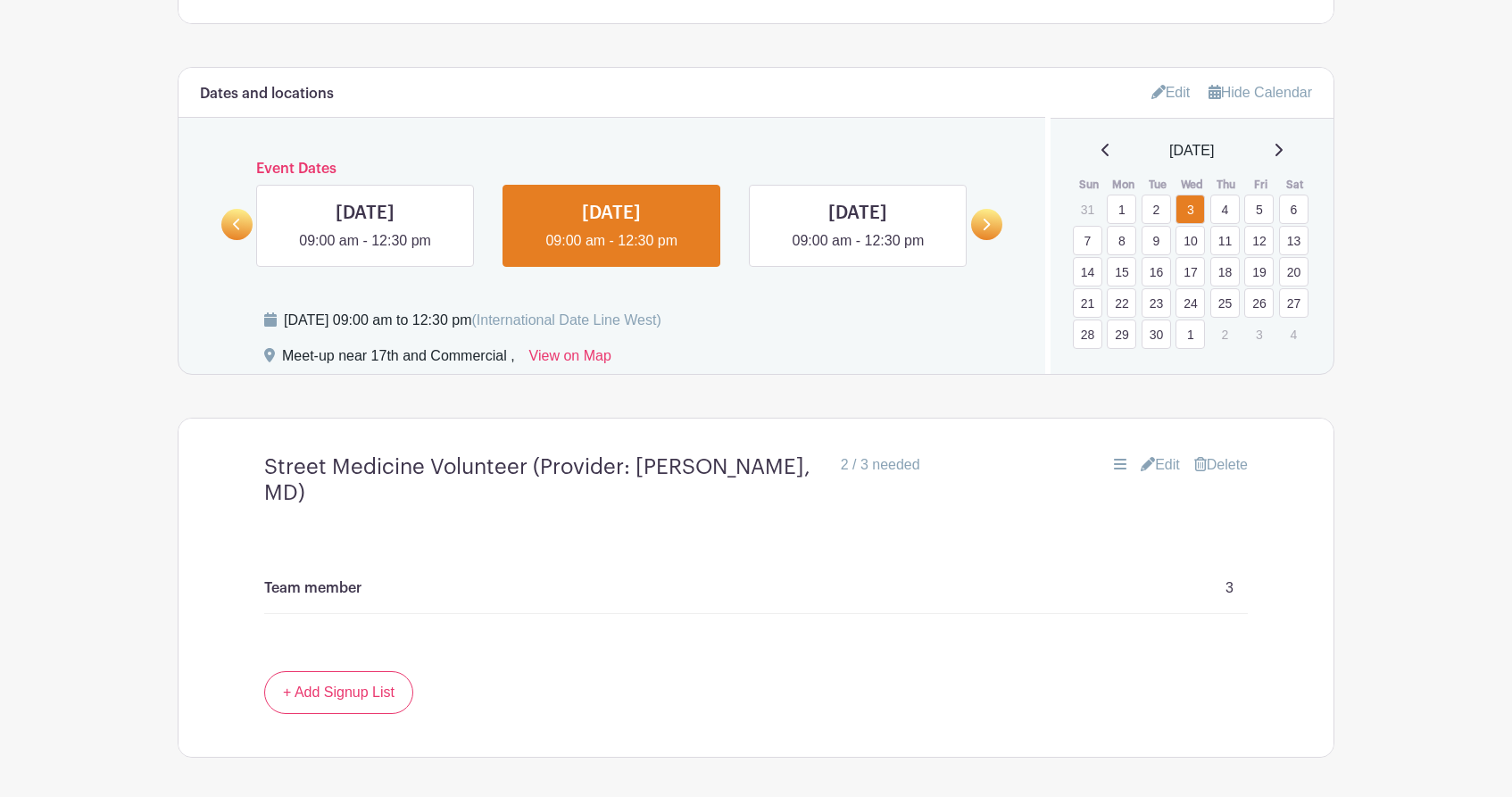
scroll to position [886, 0]
click at [1191, 240] on link "10" at bounding box center [1190, 241] width 29 height 29
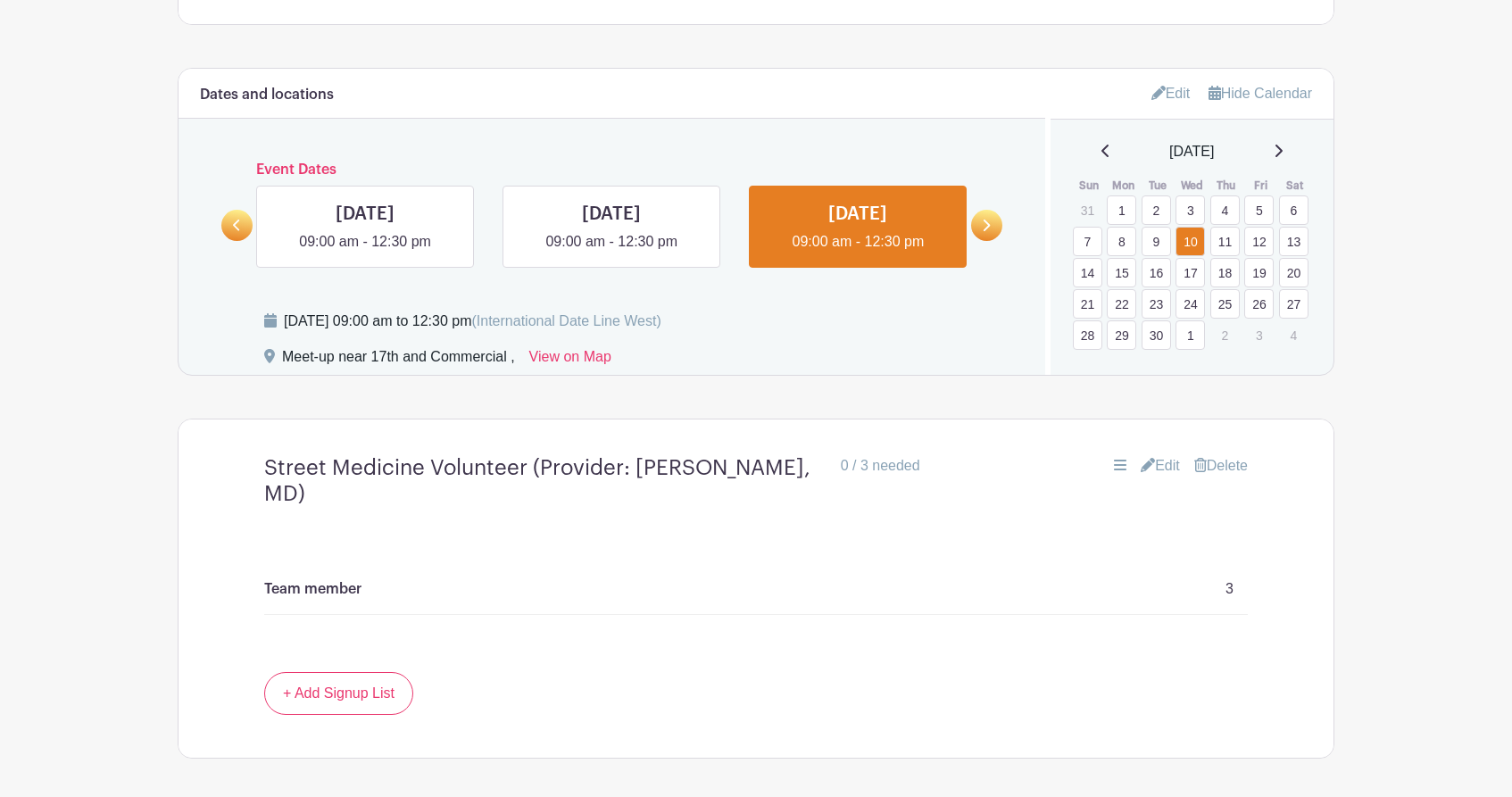
click at [1157, 272] on link "16" at bounding box center [1156, 272] width 29 height 29
click at [1187, 275] on link "17" at bounding box center [1190, 272] width 29 height 29
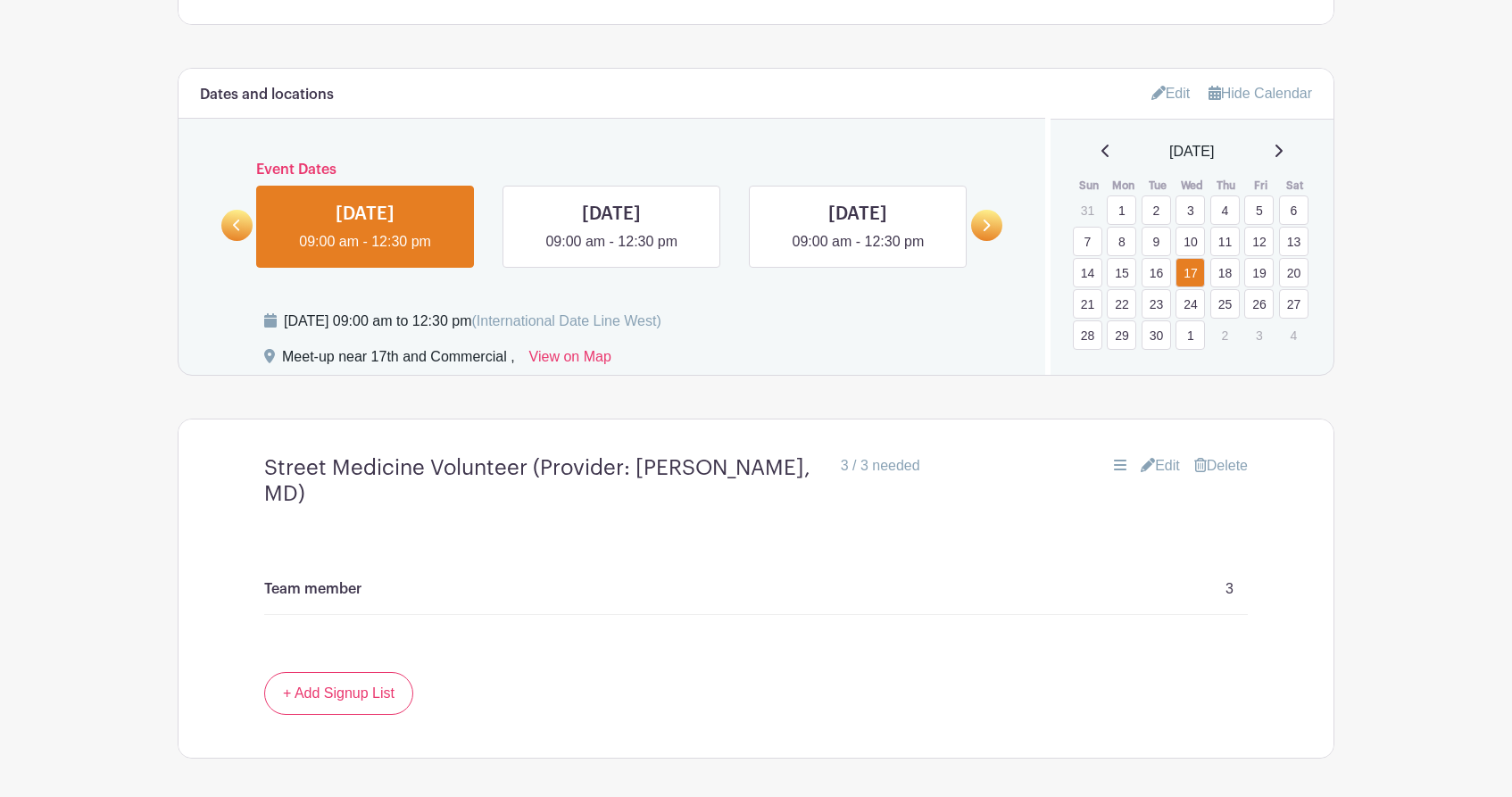
click at [1222, 269] on link "18" at bounding box center [1225, 272] width 29 height 29
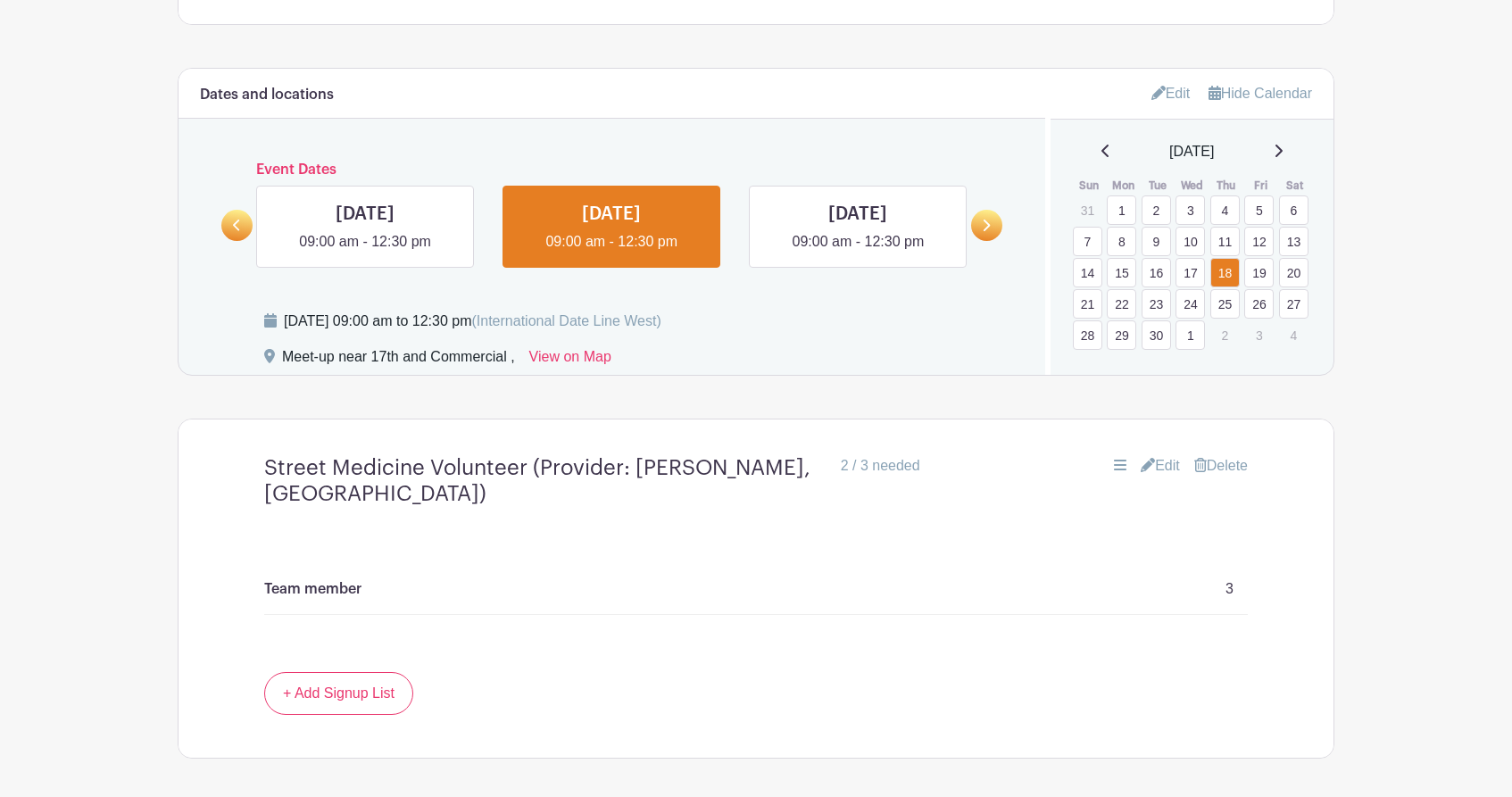
click at [1265, 272] on link "19" at bounding box center [1259, 272] width 29 height 29
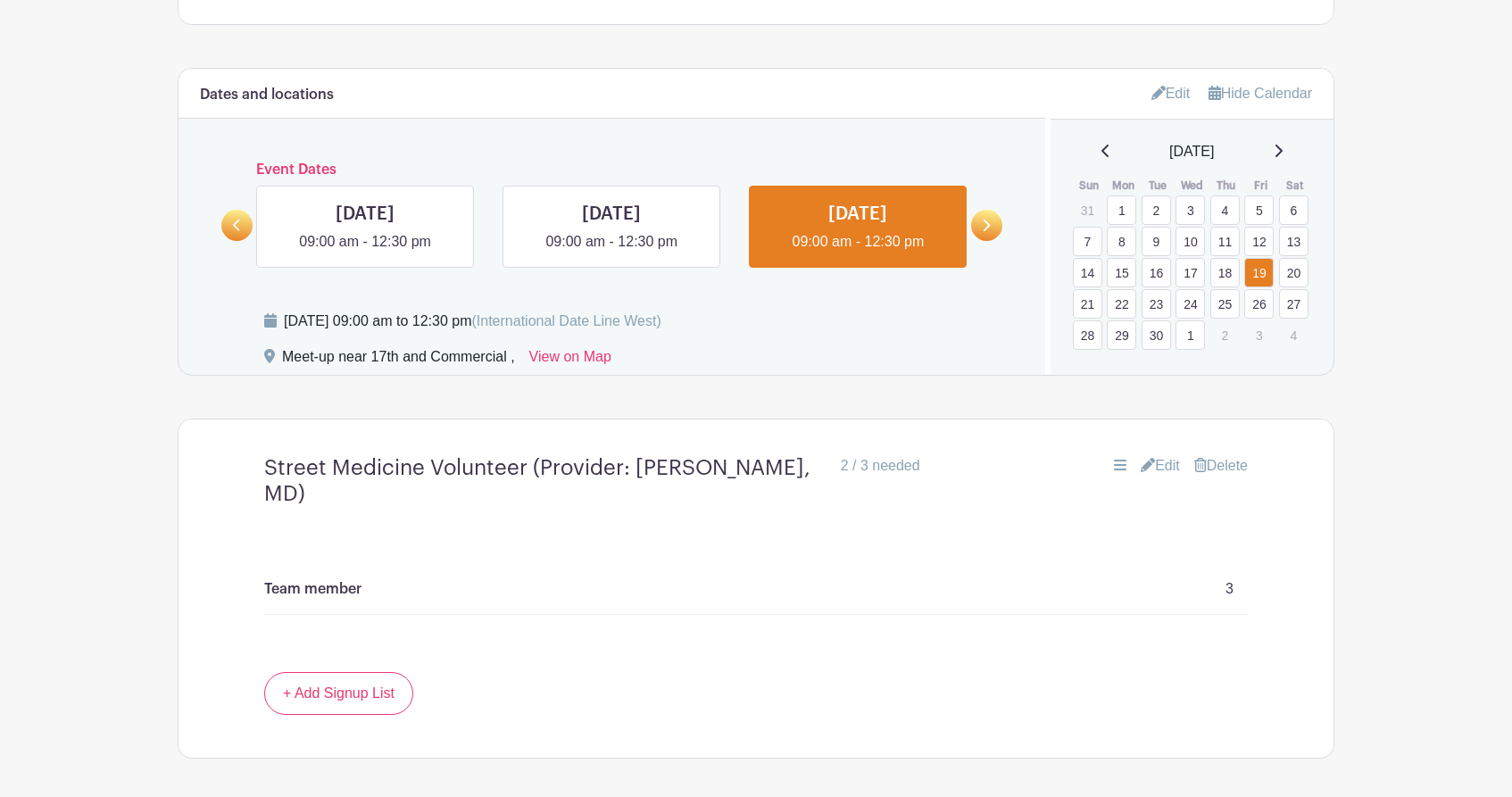
click at [1120, 305] on link "22" at bounding box center [1121, 304] width 29 height 29
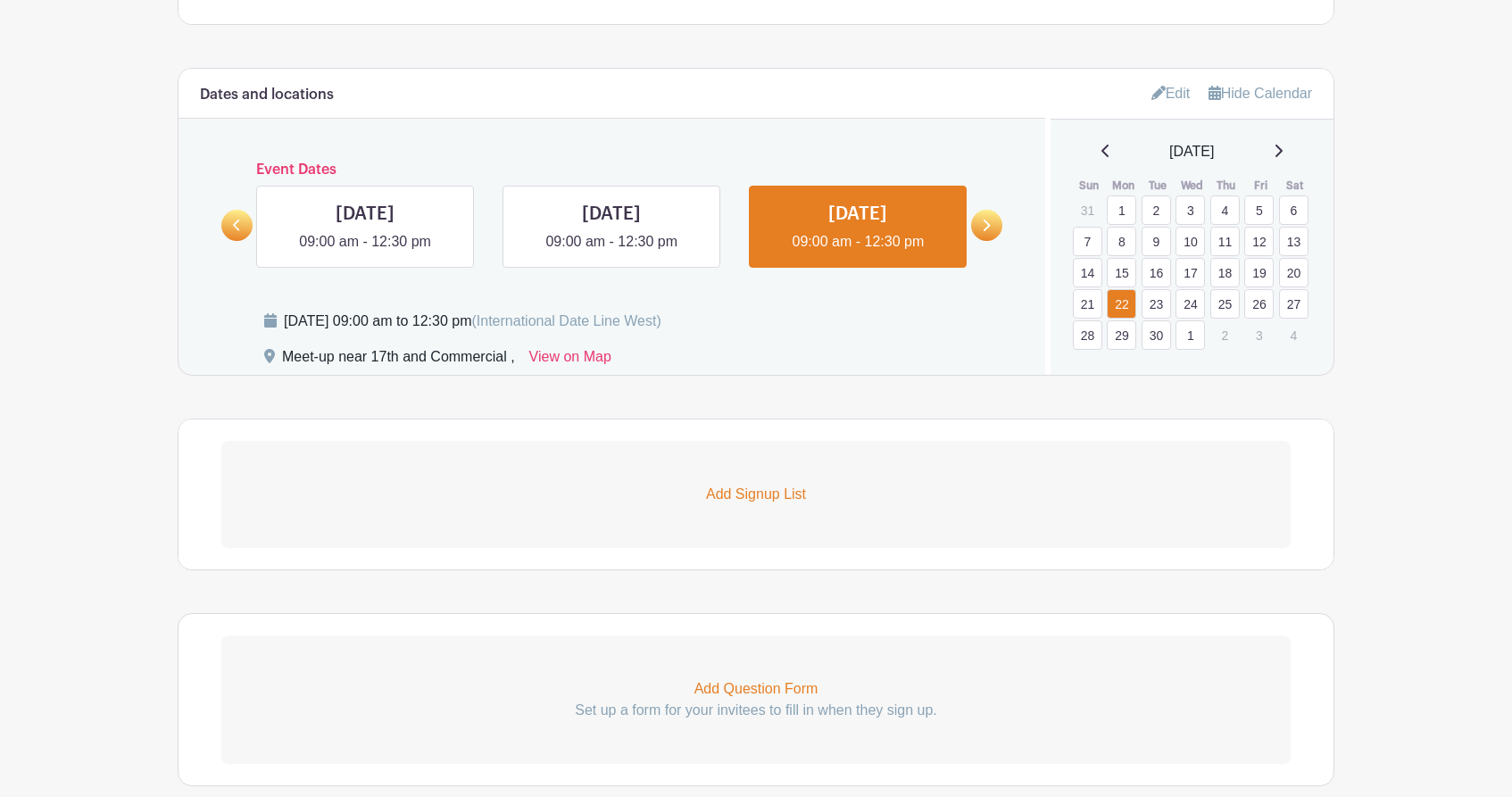
click at [1157, 305] on link "23" at bounding box center [1156, 304] width 29 height 29
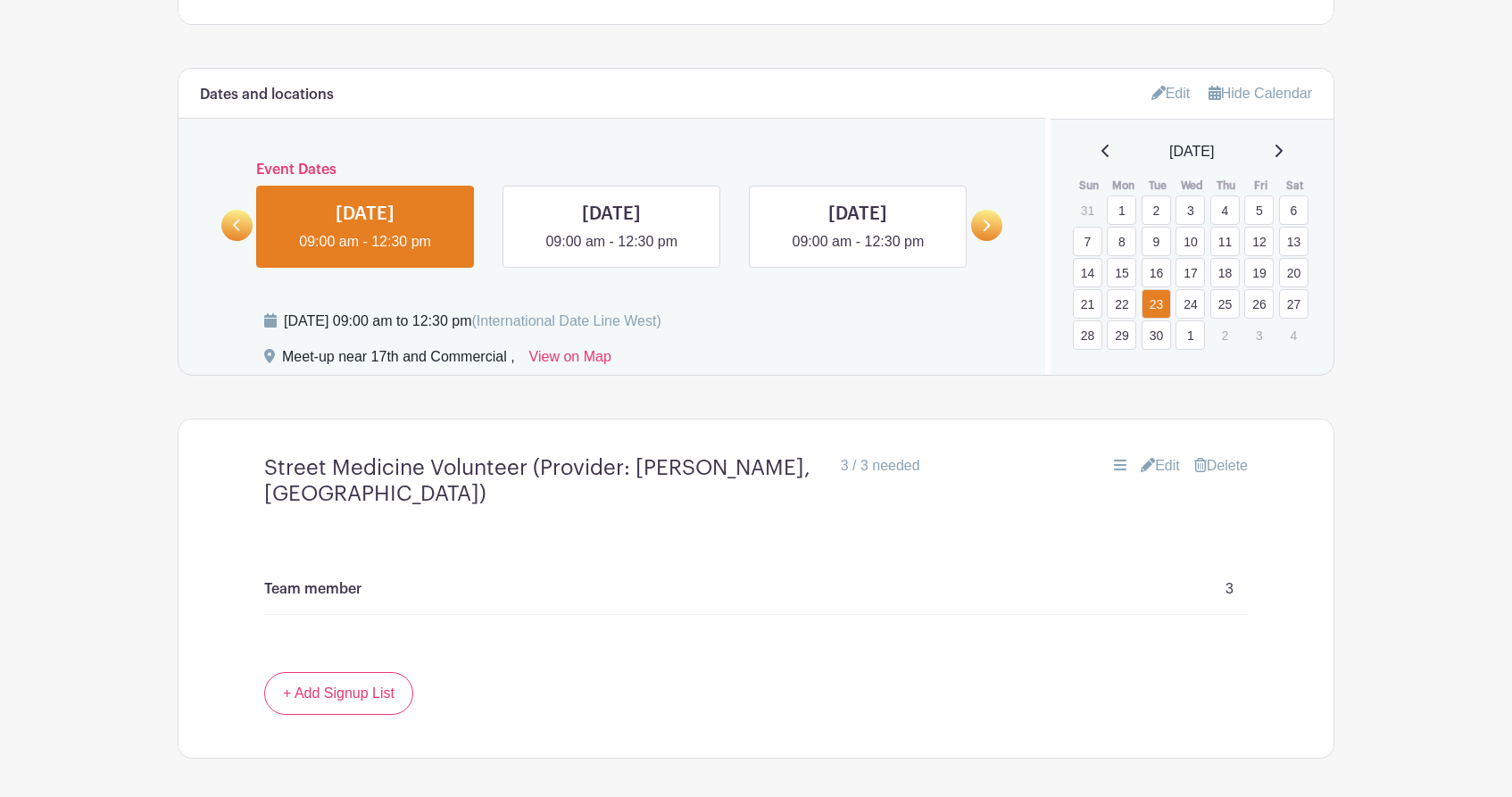
click at [1186, 304] on link "24" at bounding box center [1190, 304] width 29 height 29
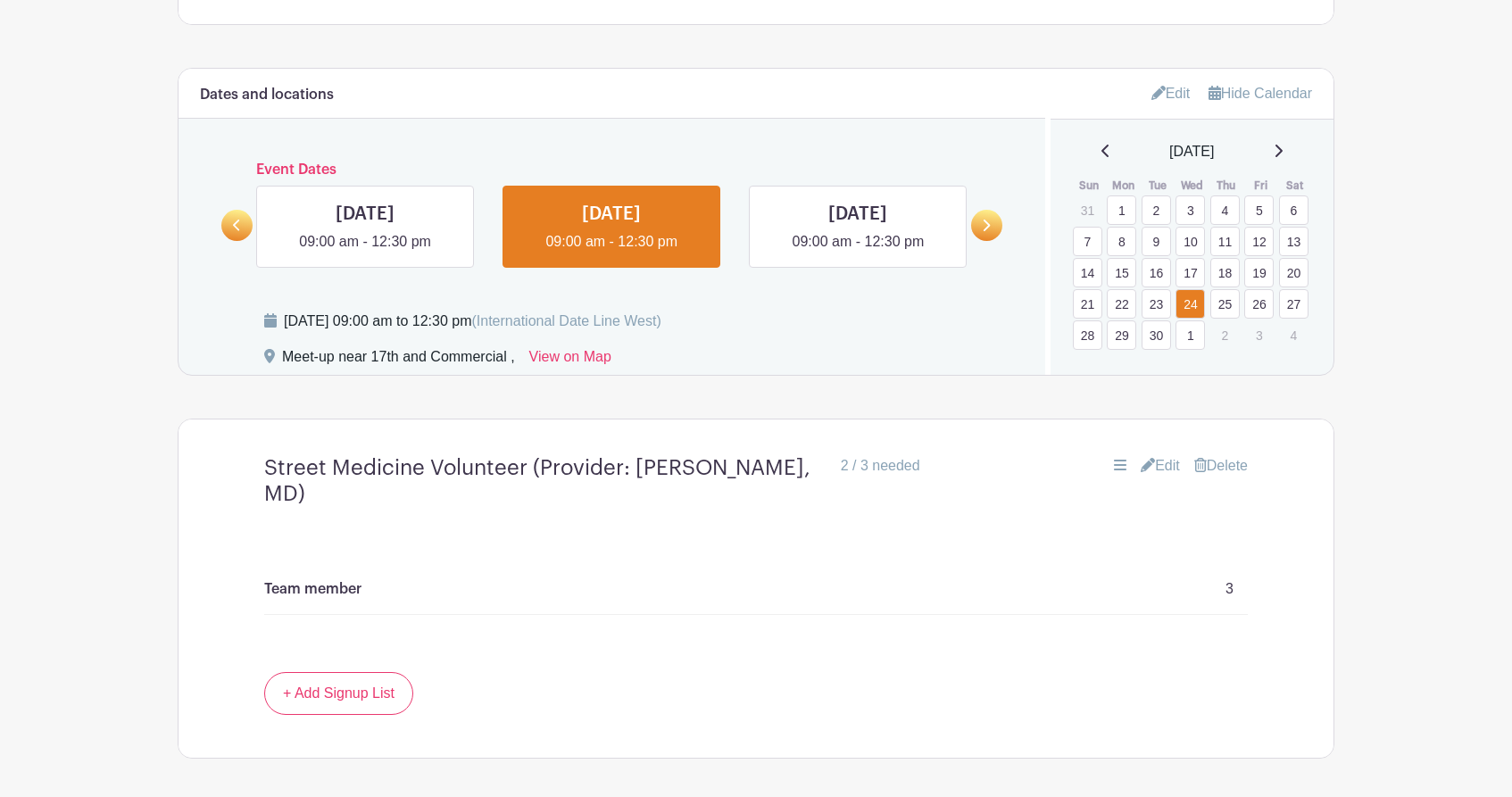
click at [1225, 305] on link "25" at bounding box center [1225, 304] width 29 height 29
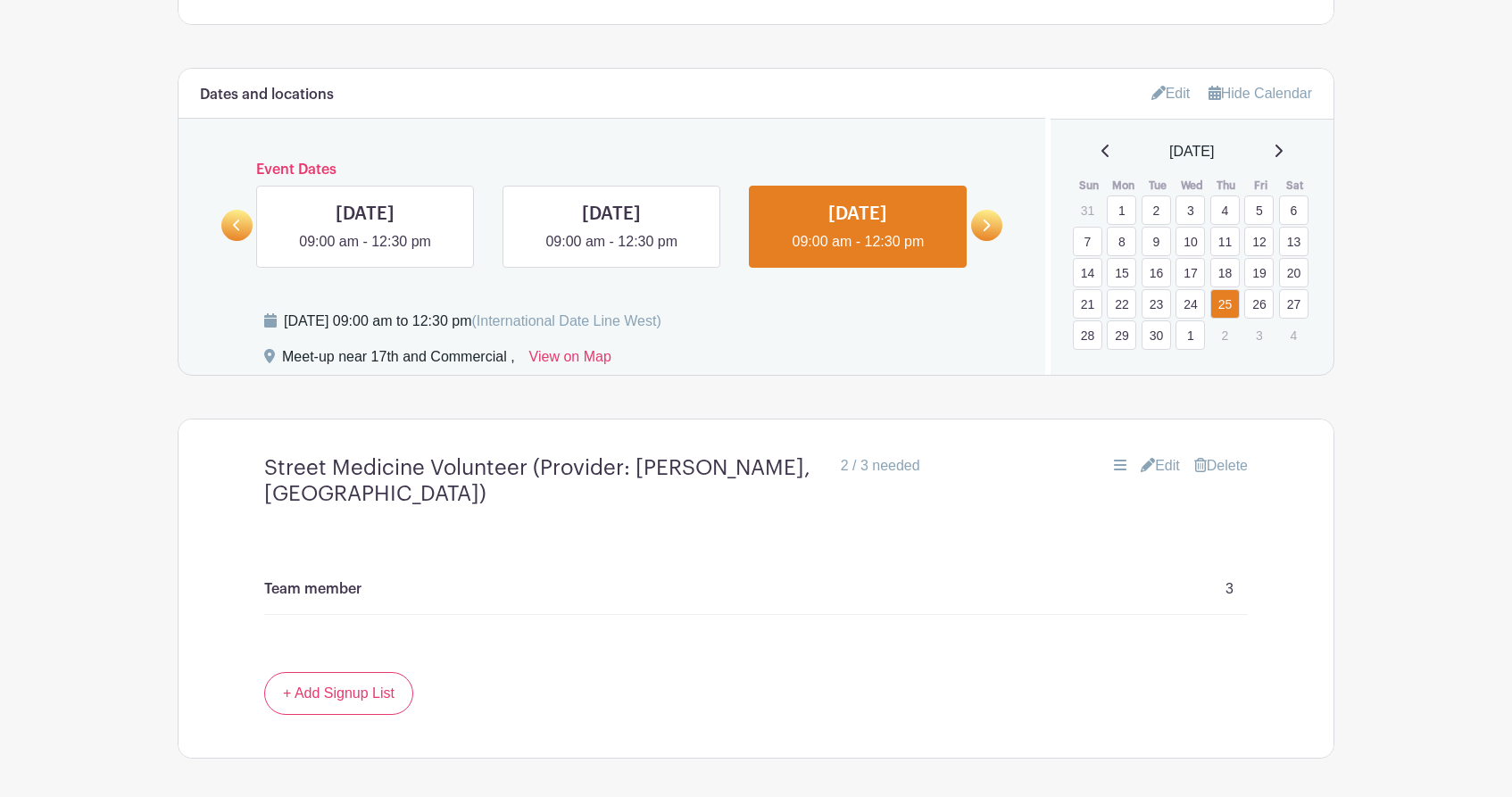
click at [1250, 304] on link "26" at bounding box center [1259, 304] width 29 height 29
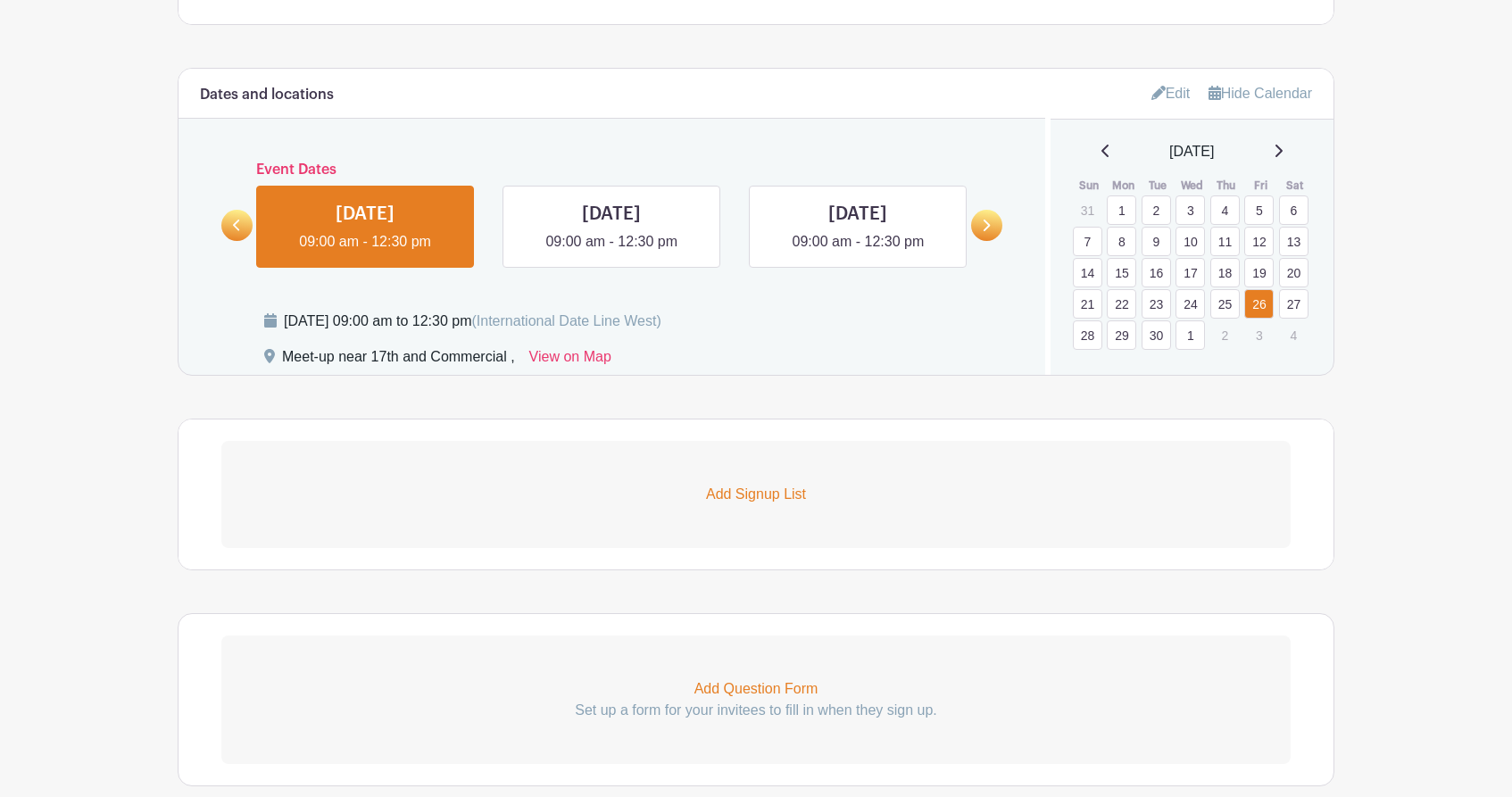
click at [1217, 304] on link "25" at bounding box center [1225, 304] width 29 height 29
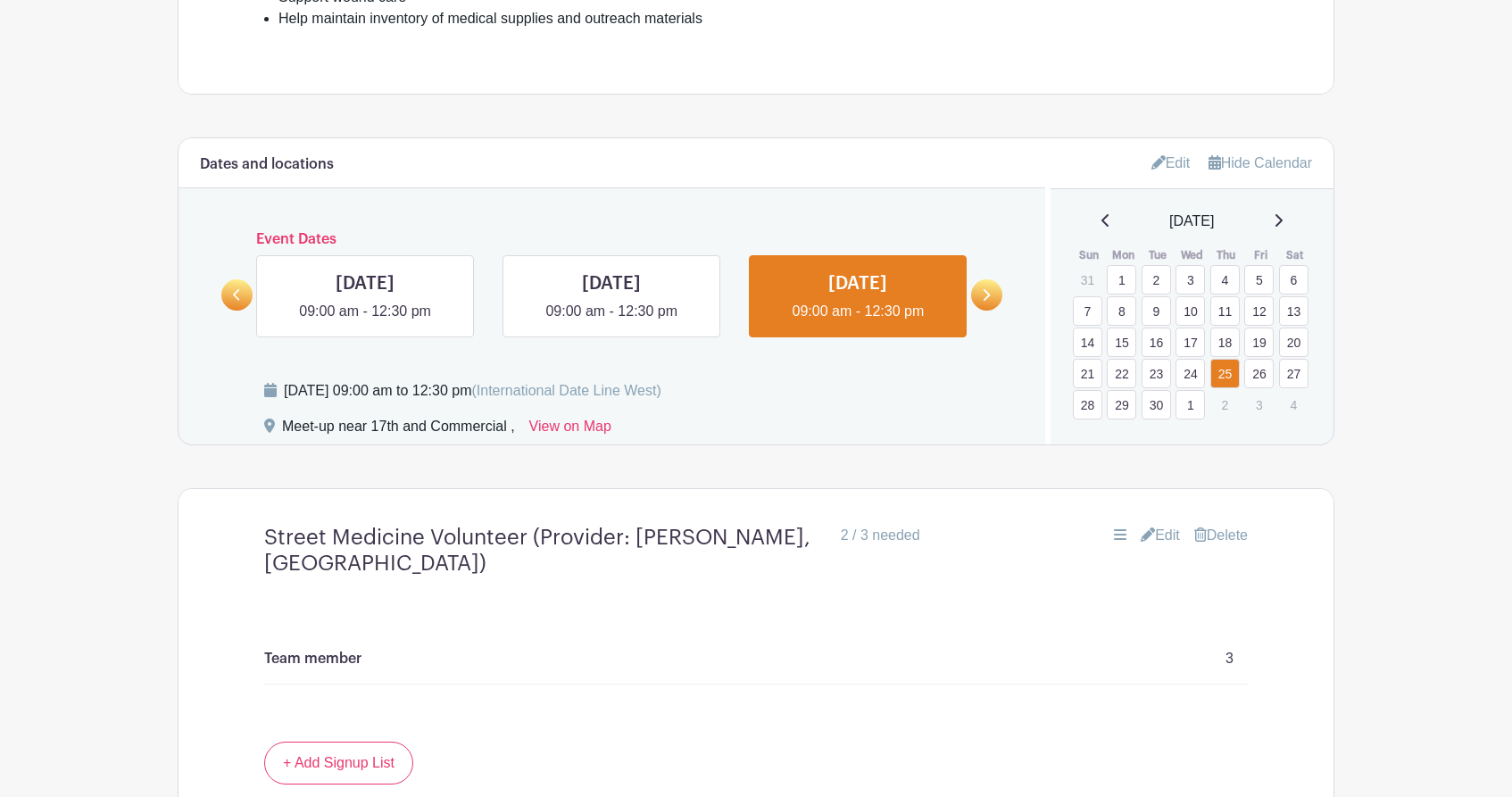
scroll to position [806, 0]
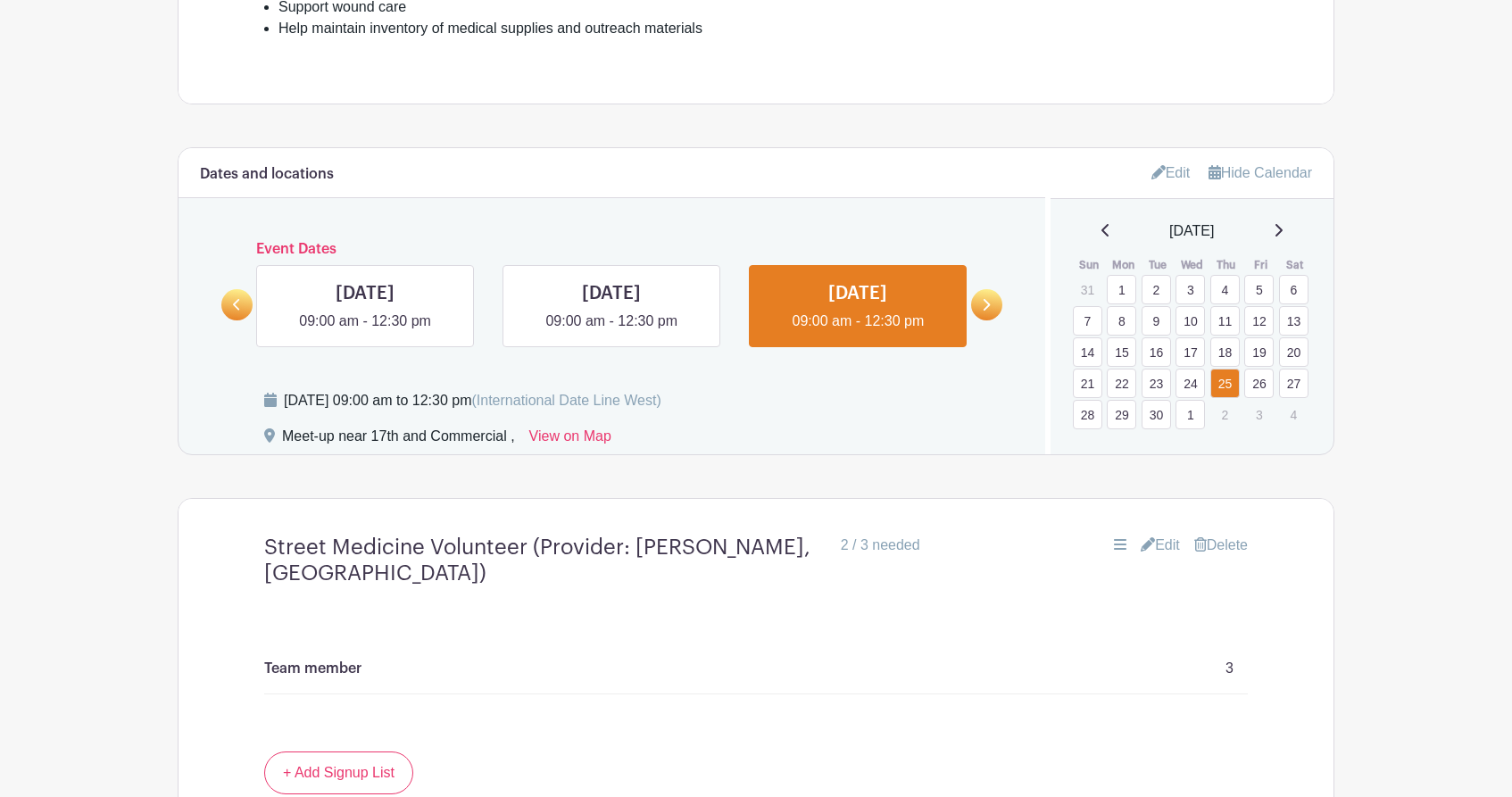
click at [1230, 353] on link "18" at bounding box center [1225, 352] width 29 height 29
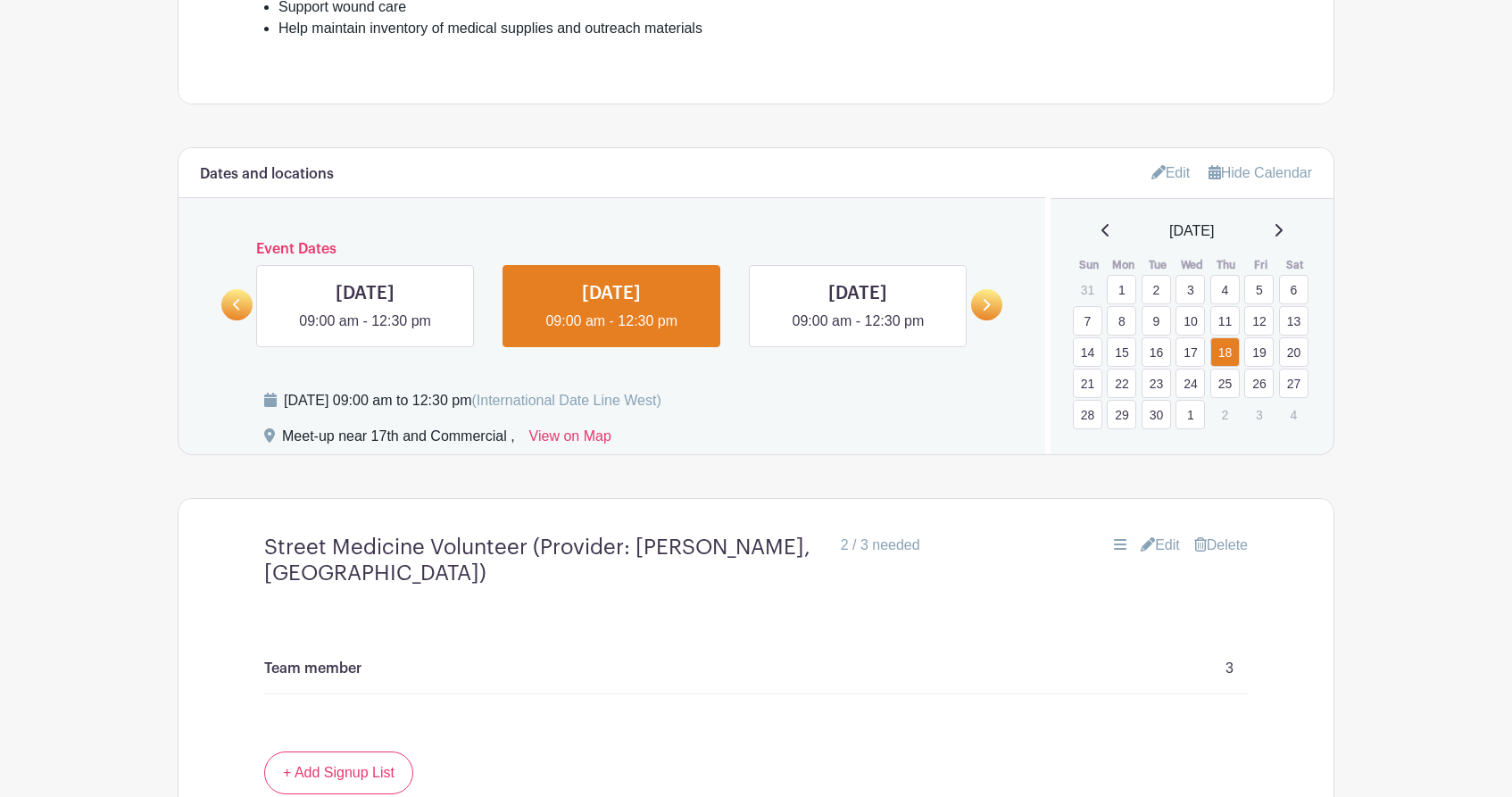
click at [1256, 351] on link "19" at bounding box center [1259, 352] width 29 height 29
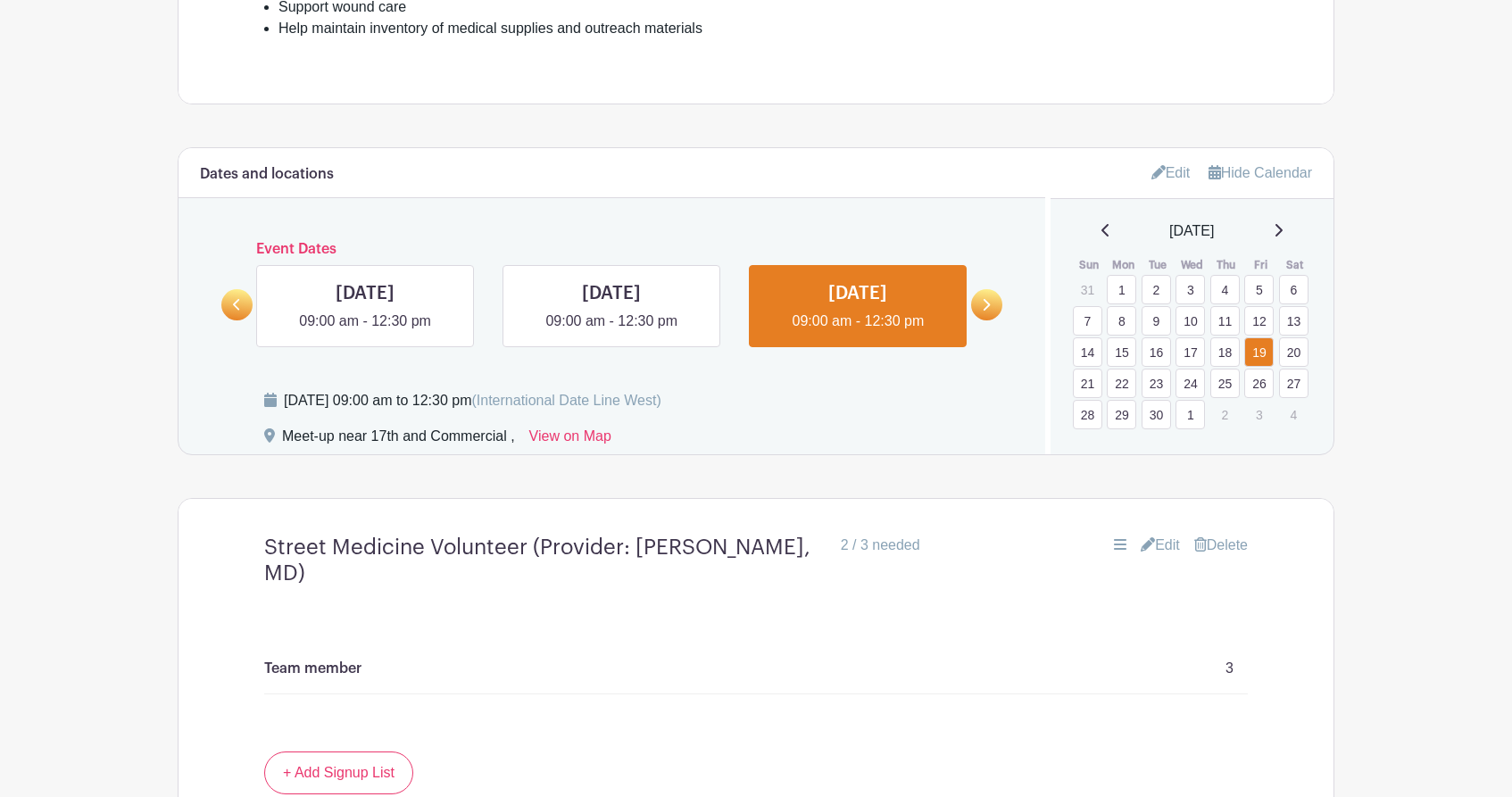
click at [1195, 358] on link "17" at bounding box center [1190, 352] width 29 height 29
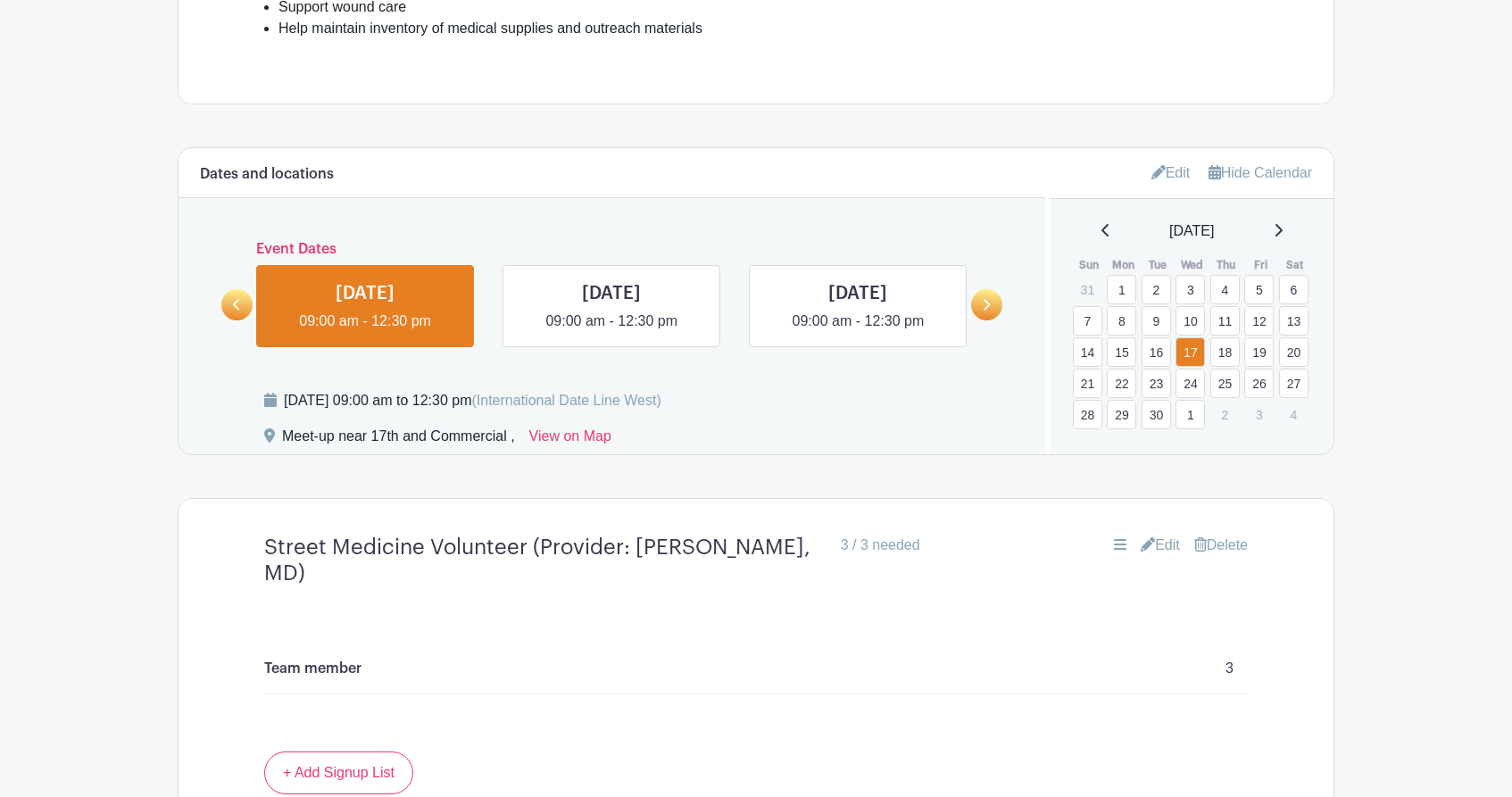
click at [1162, 351] on link "16" at bounding box center [1156, 352] width 29 height 29
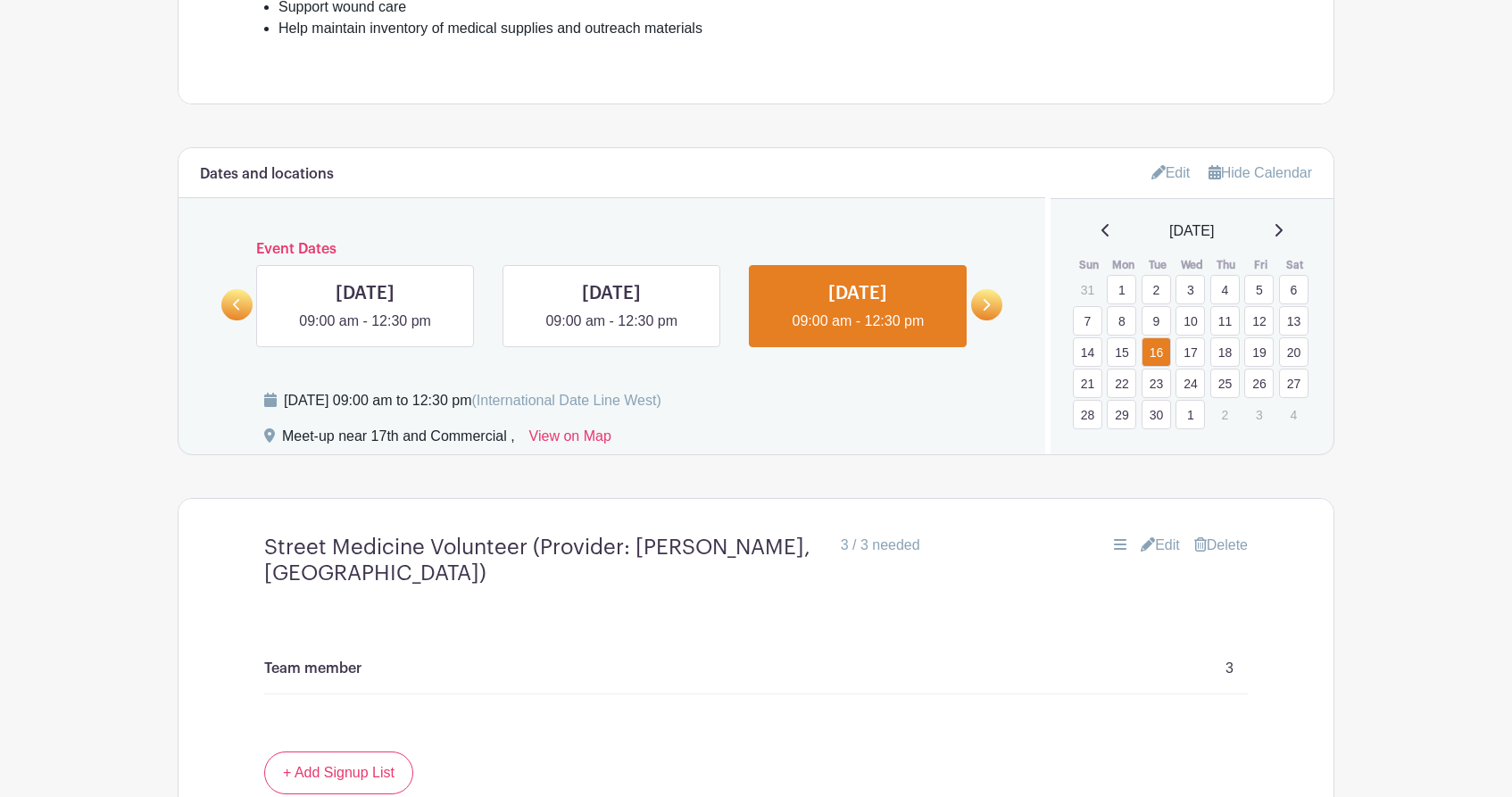
click at [1122, 353] on link "15" at bounding box center [1121, 352] width 29 height 29
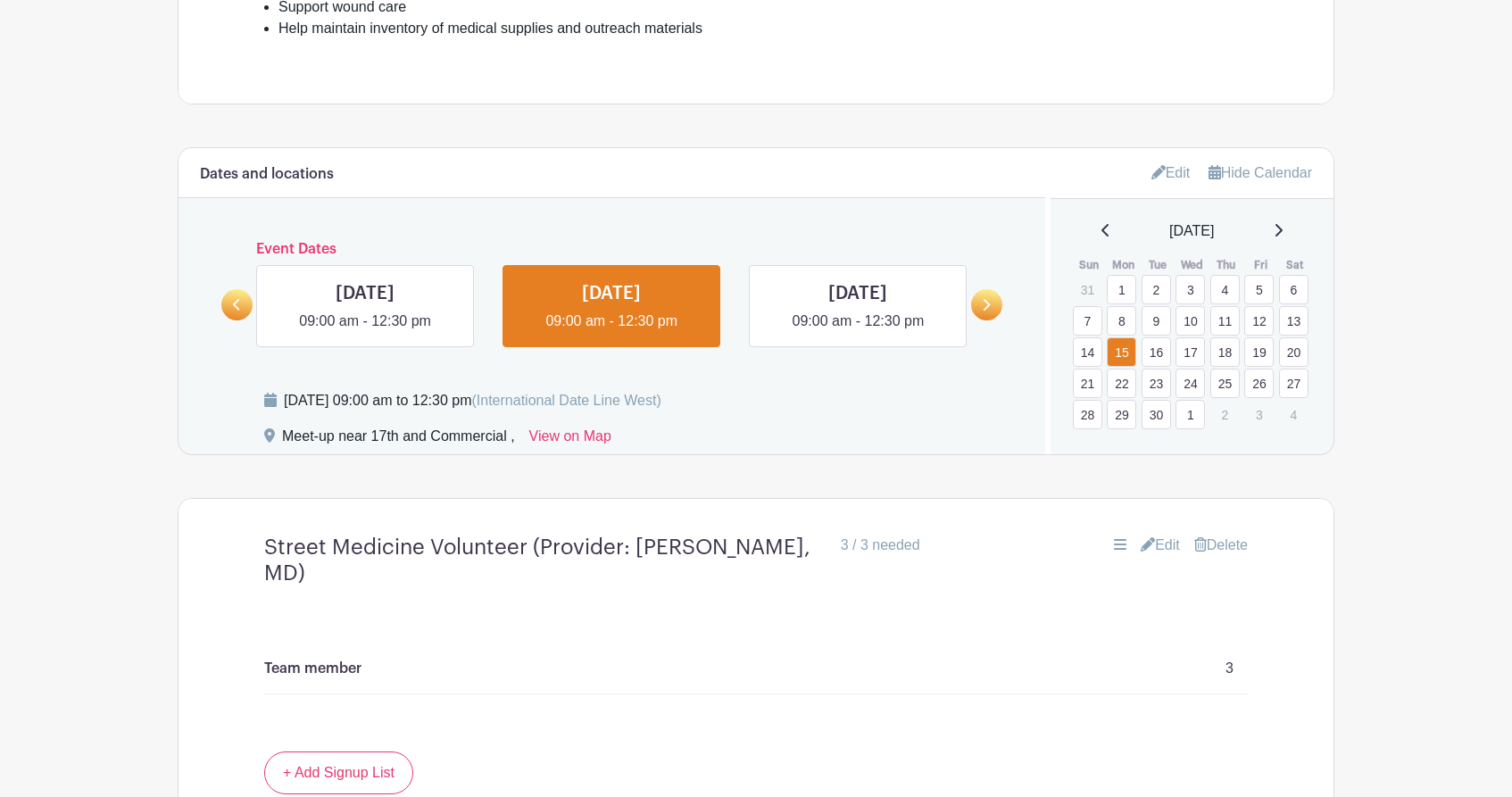
click at [1121, 322] on link "8" at bounding box center [1121, 321] width 29 height 29
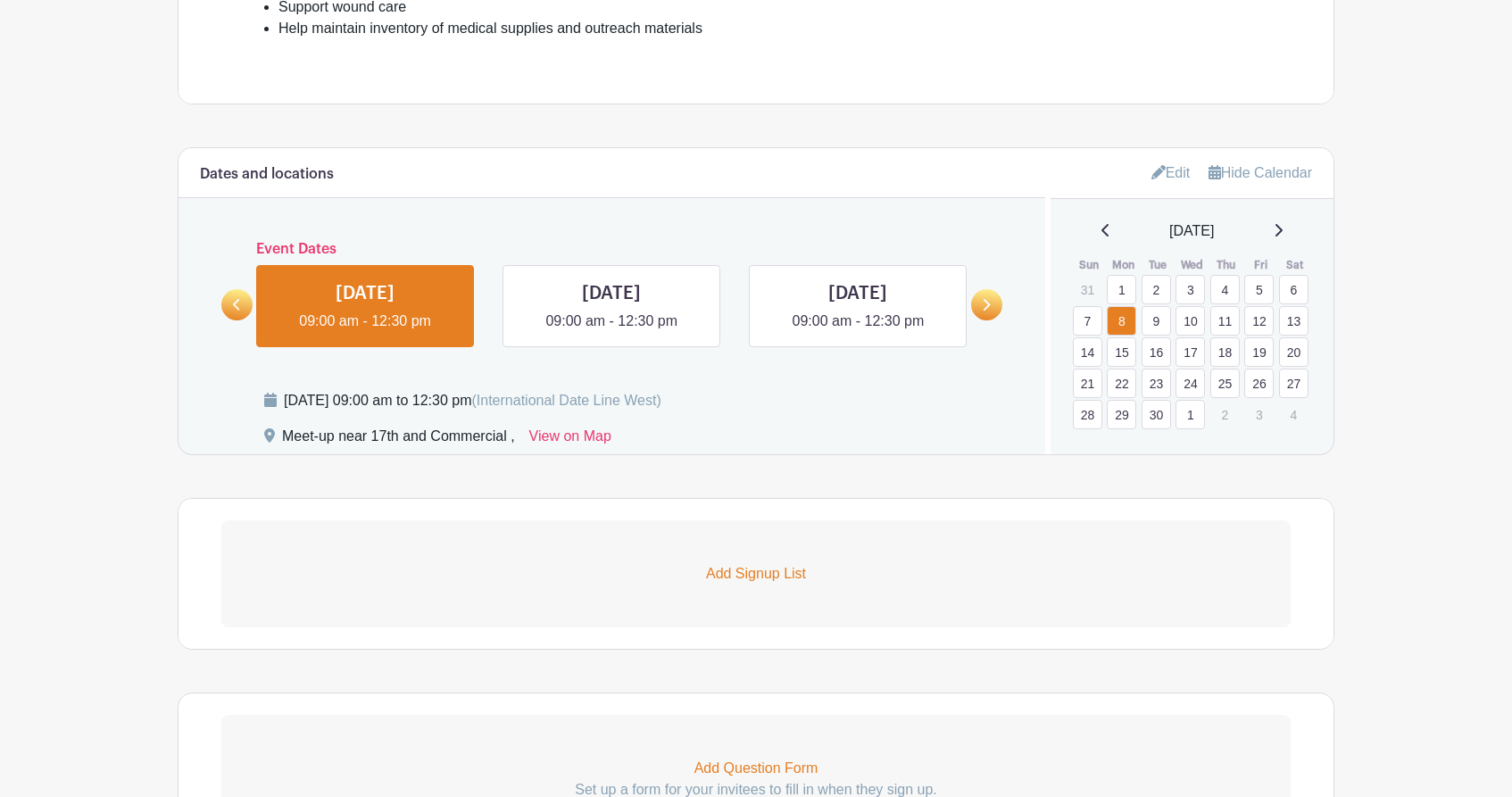
click at [1161, 322] on link "9" at bounding box center [1156, 321] width 29 height 29
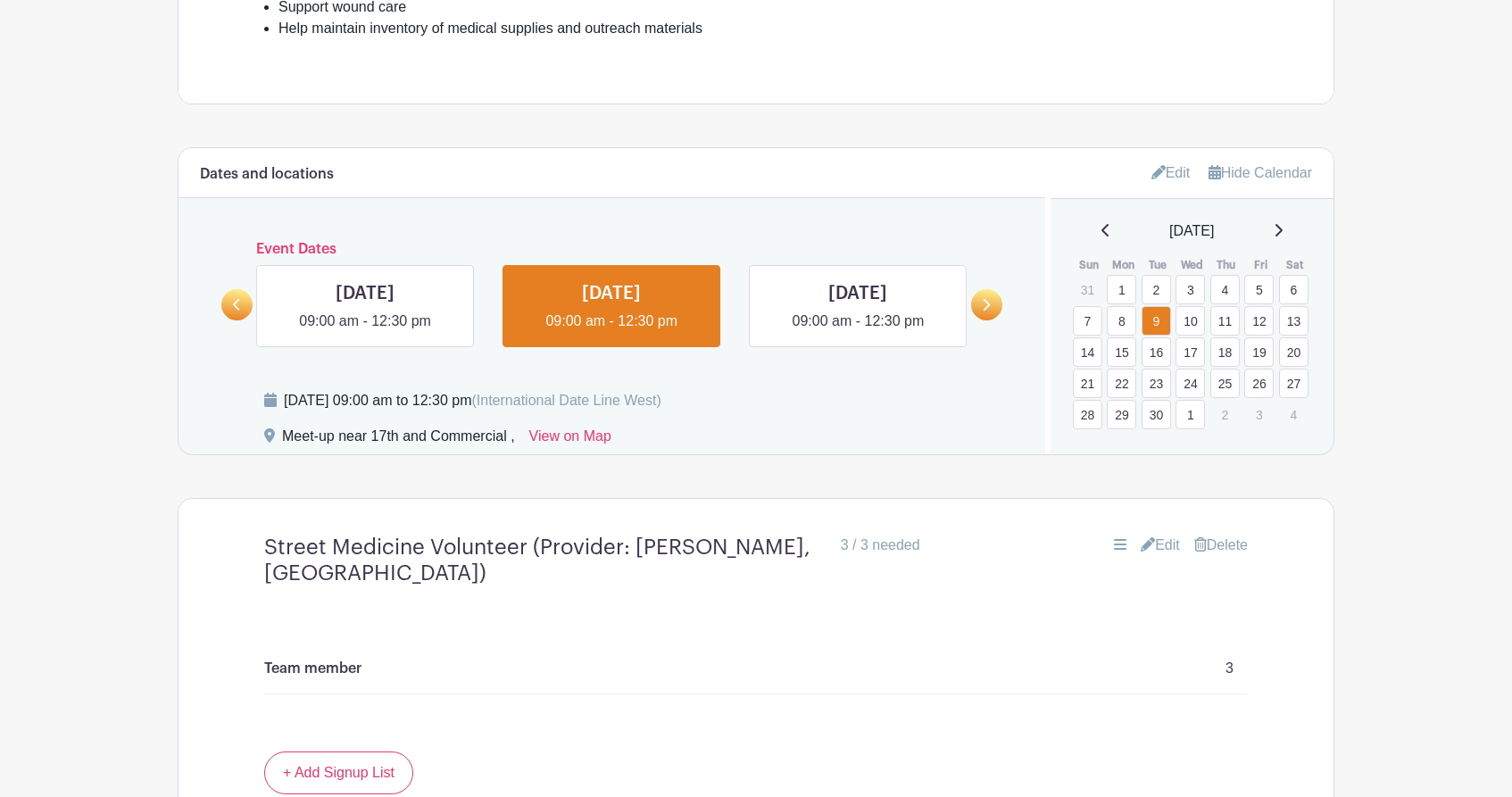
click at [1198, 327] on link "10" at bounding box center [1190, 321] width 29 height 29
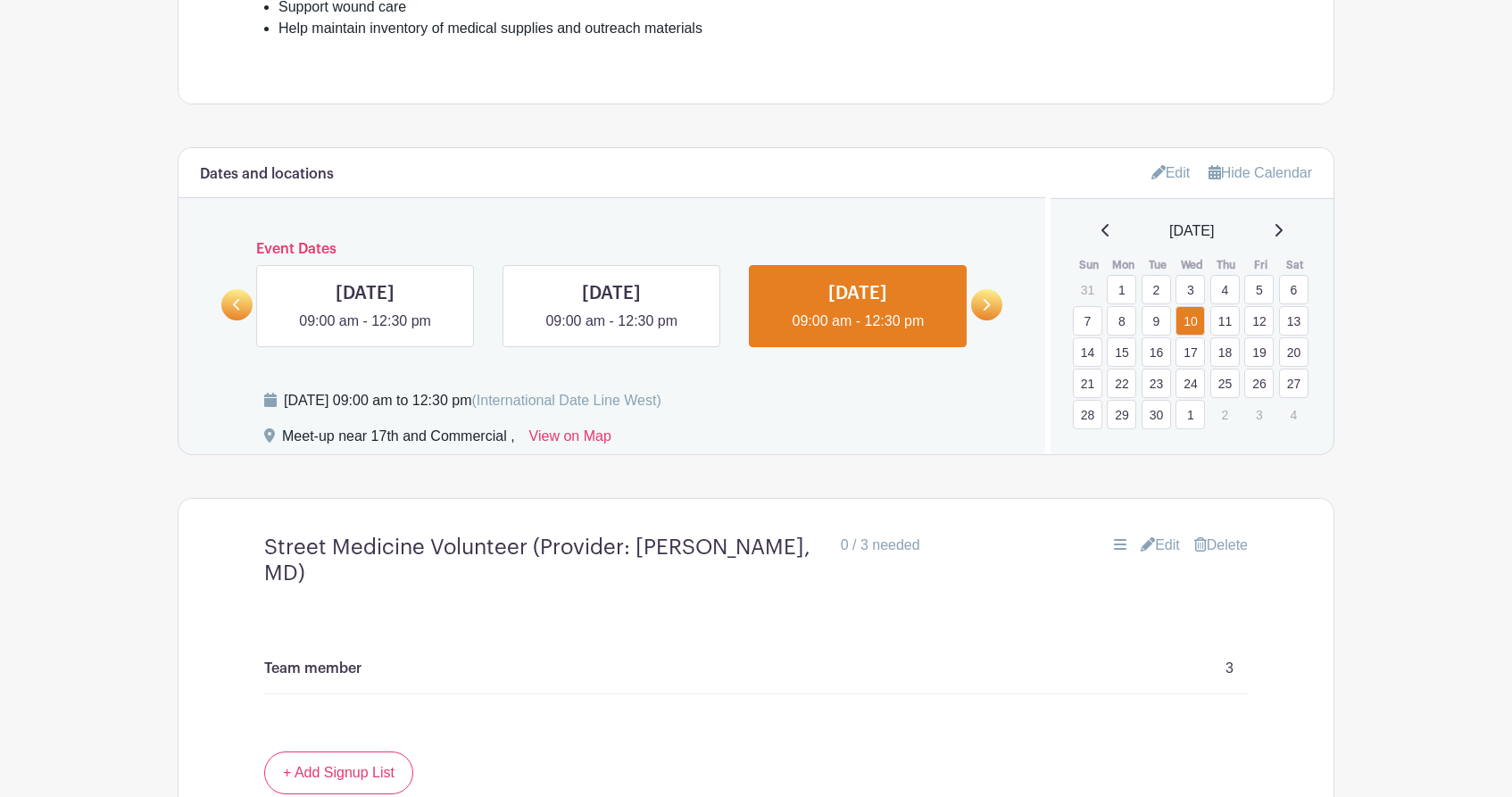
click at [1217, 323] on link "11" at bounding box center [1225, 321] width 29 height 29
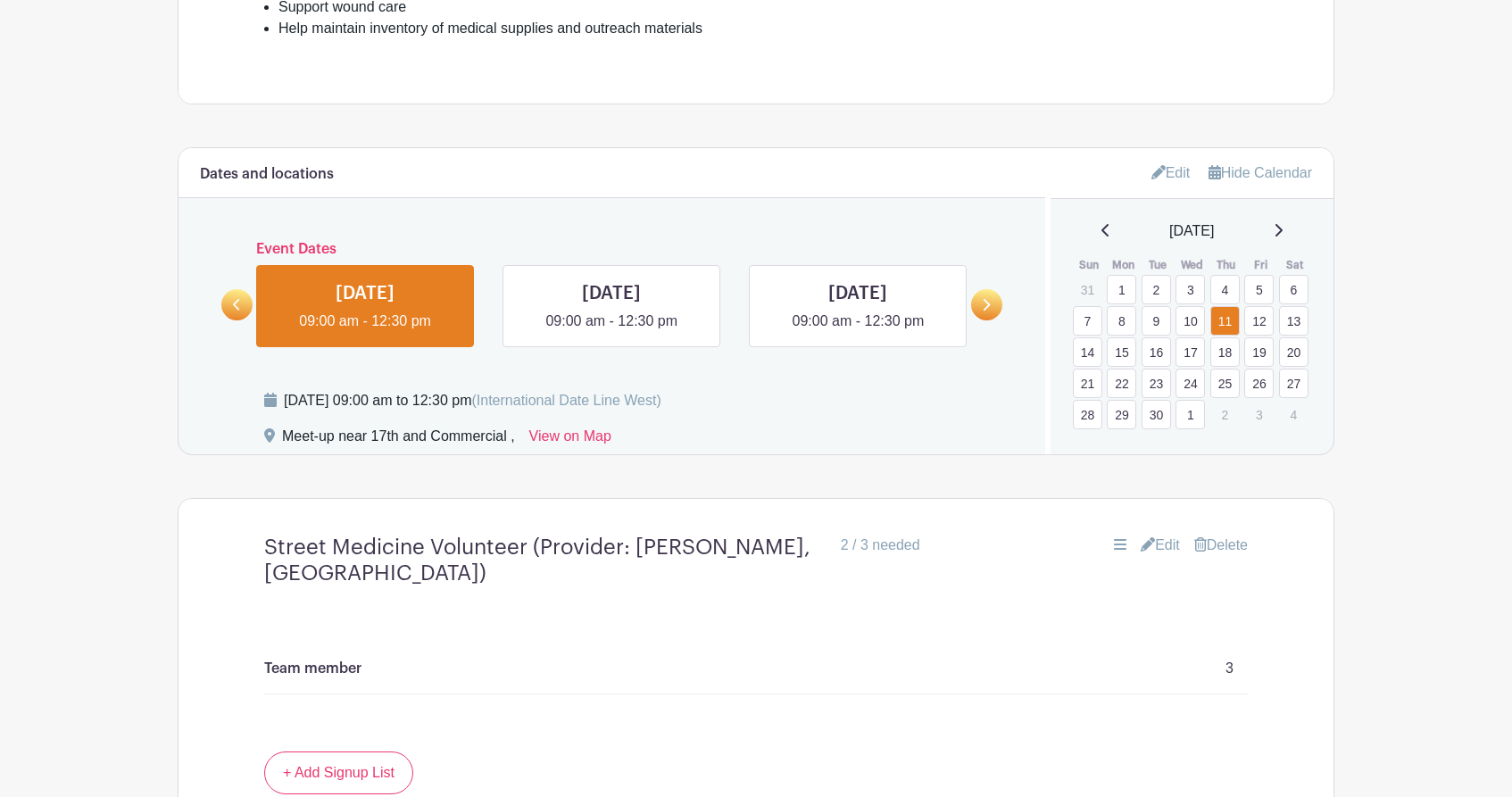
click at [1259, 322] on link "12" at bounding box center [1259, 321] width 29 height 29
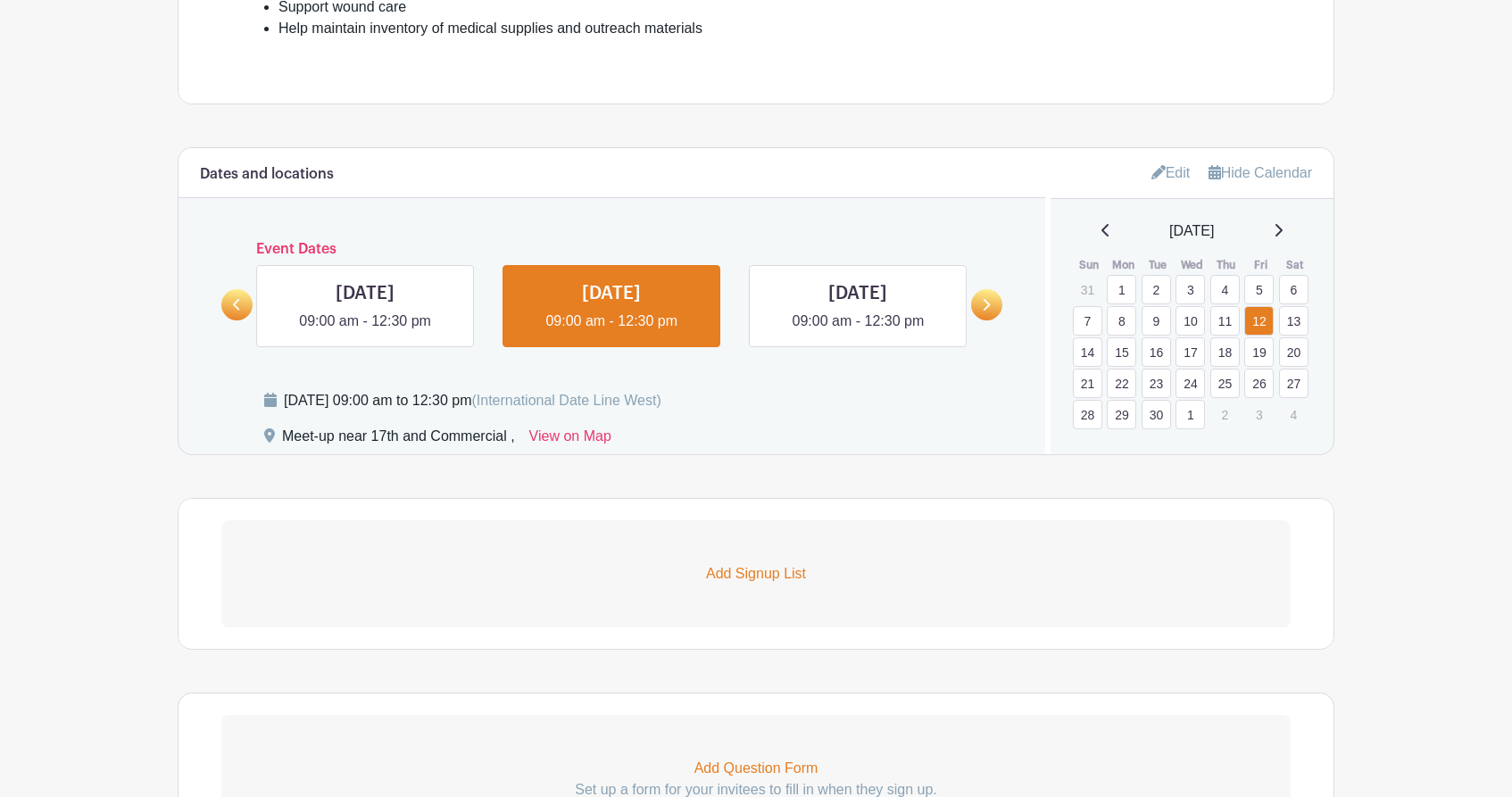
click at [1206, 323] on td "10" at bounding box center [1192, 321] width 35 height 31
click at [1197, 323] on link "10" at bounding box center [1190, 321] width 29 height 29
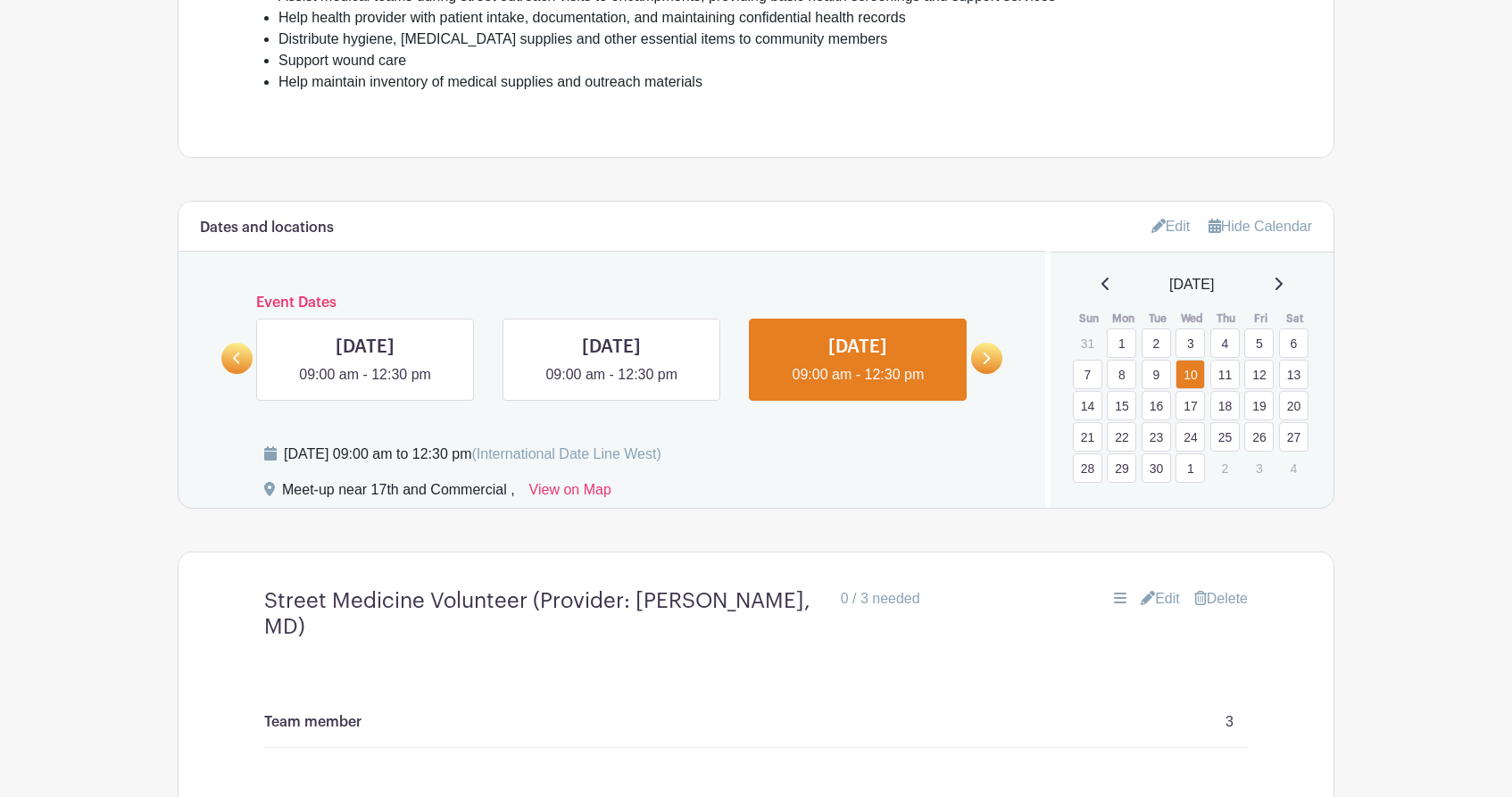
scroll to position [851, 0]
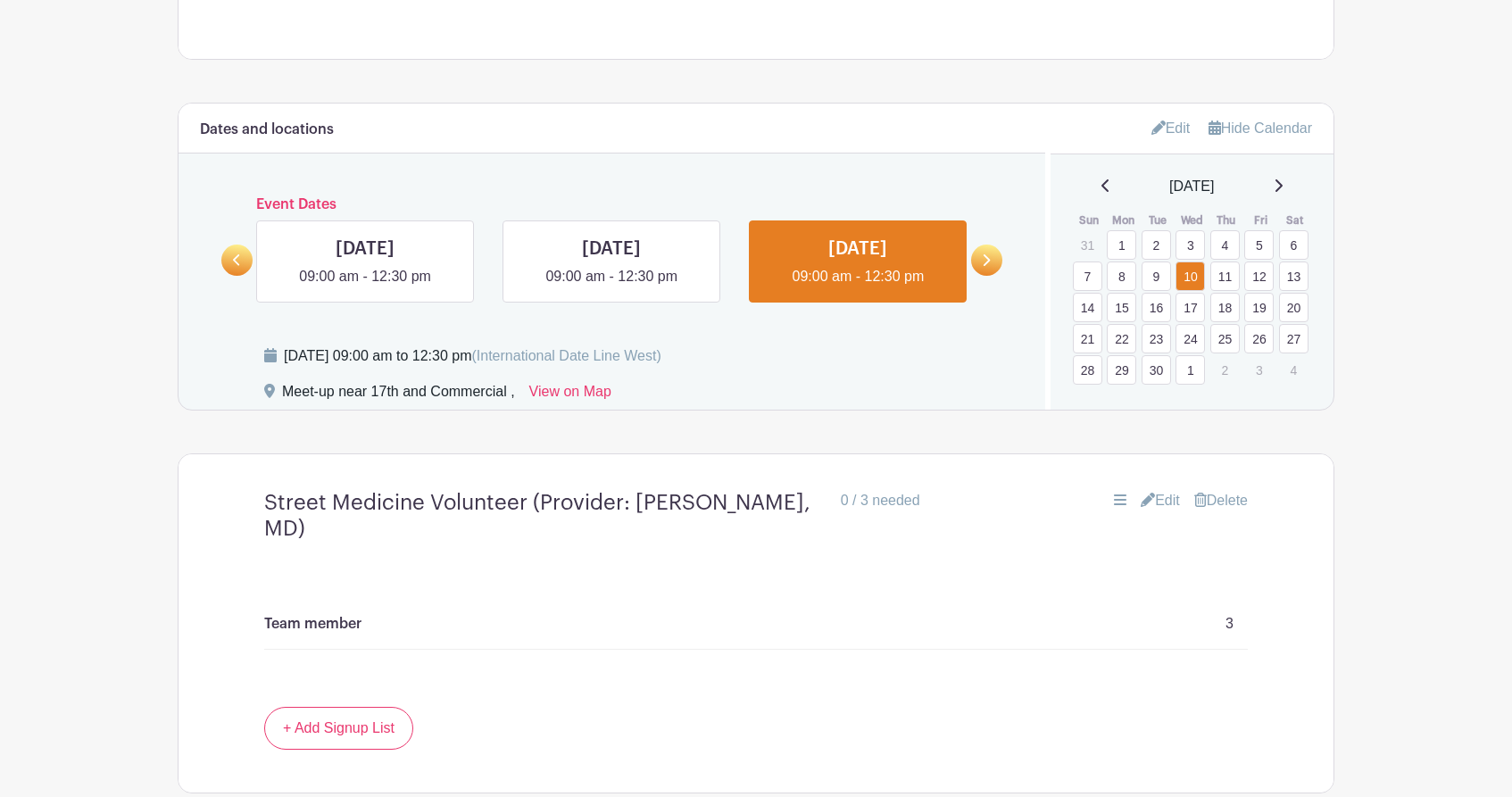
click at [594, 557] on div "Team member 3" at bounding box center [755, 631] width 1069 height 150
click at [665, 491] on h4 "Street Medicine Volunteer (Provider: [PERSON_NAME], MD)" at bounding box center [545, 515] width 562 height 51
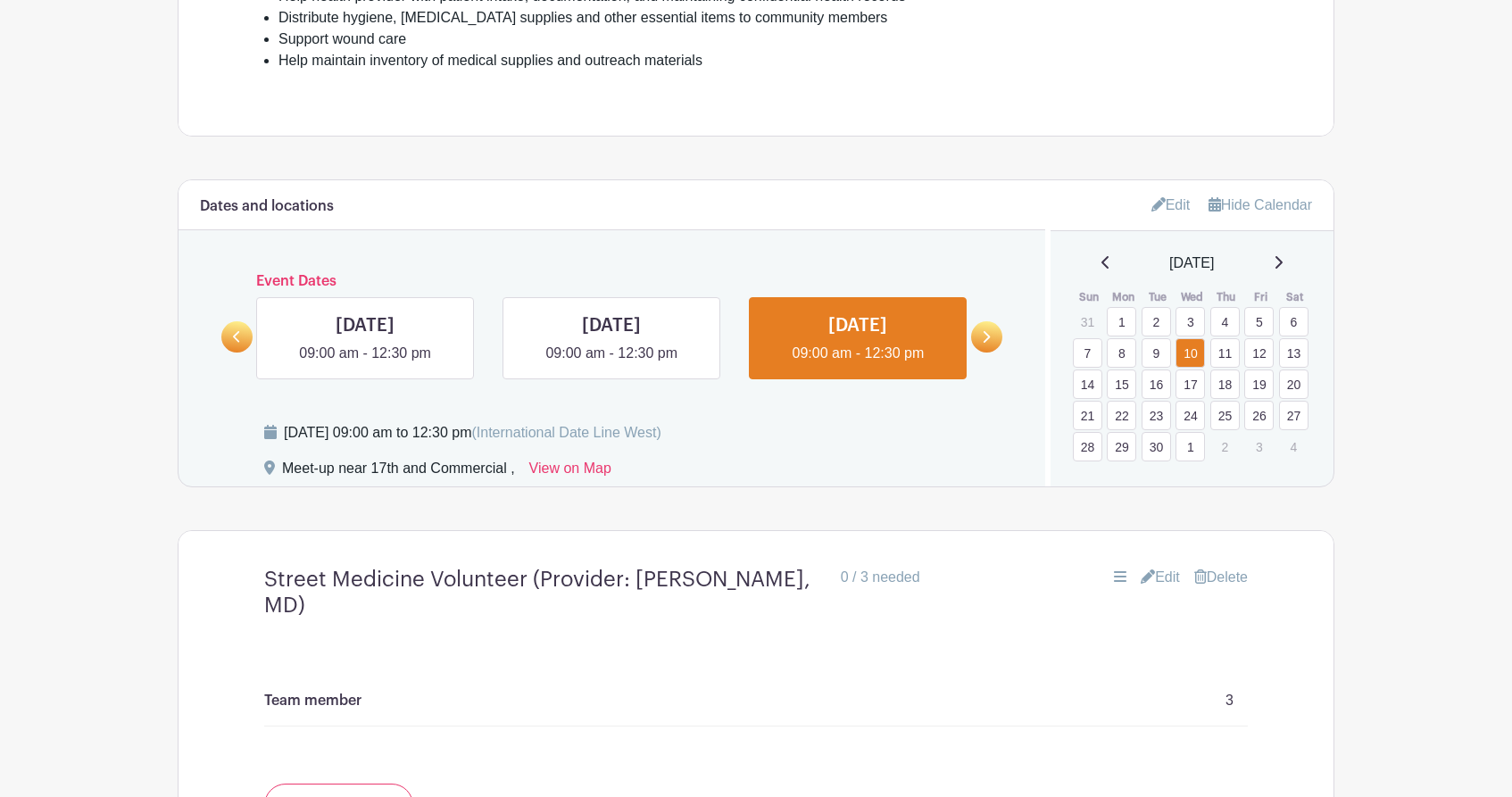
scroll to position [759, 0]
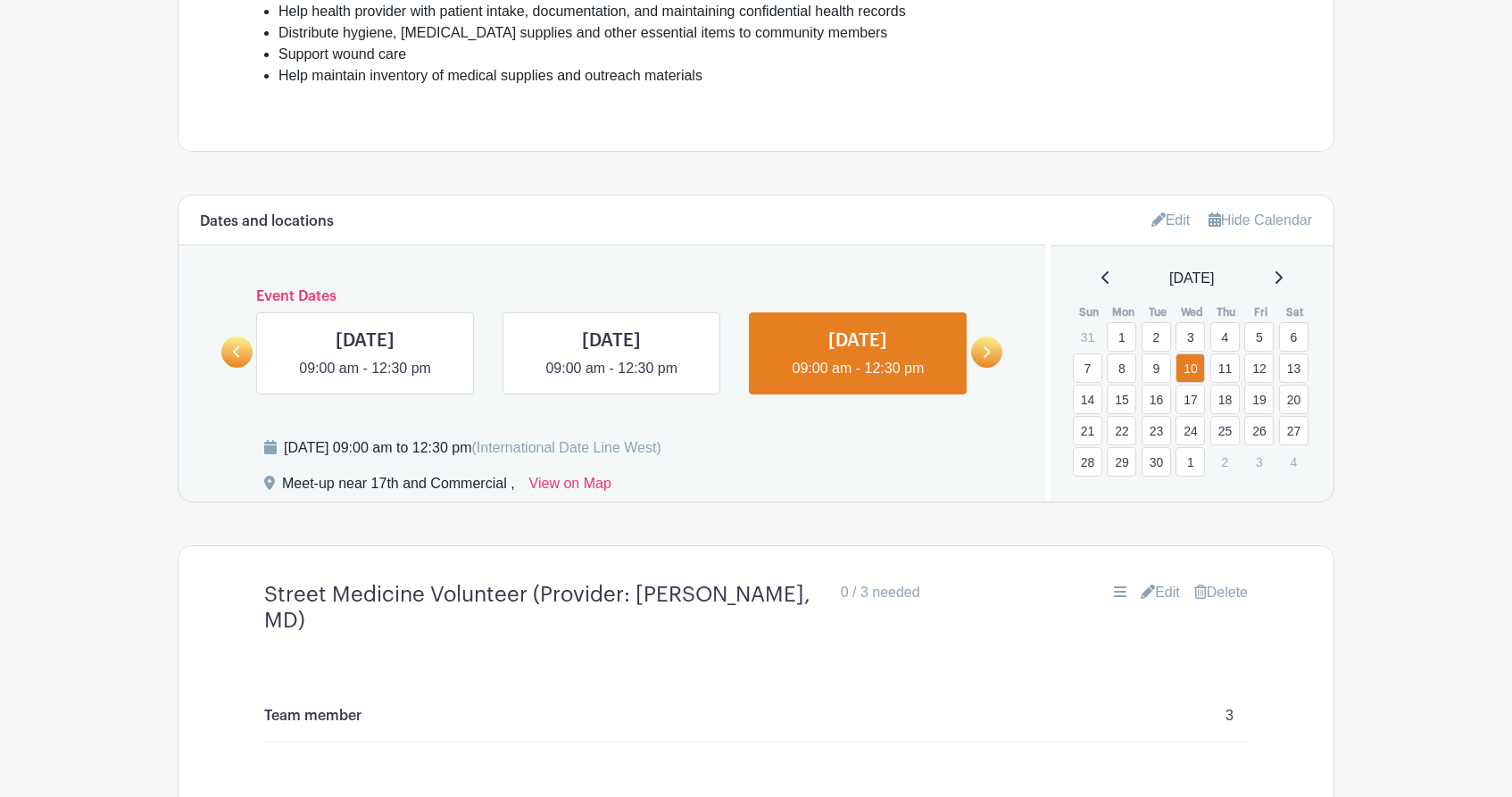
click at [1170, 214] on link "Edit" at bounding box center [1171, 220] width 39 height 29
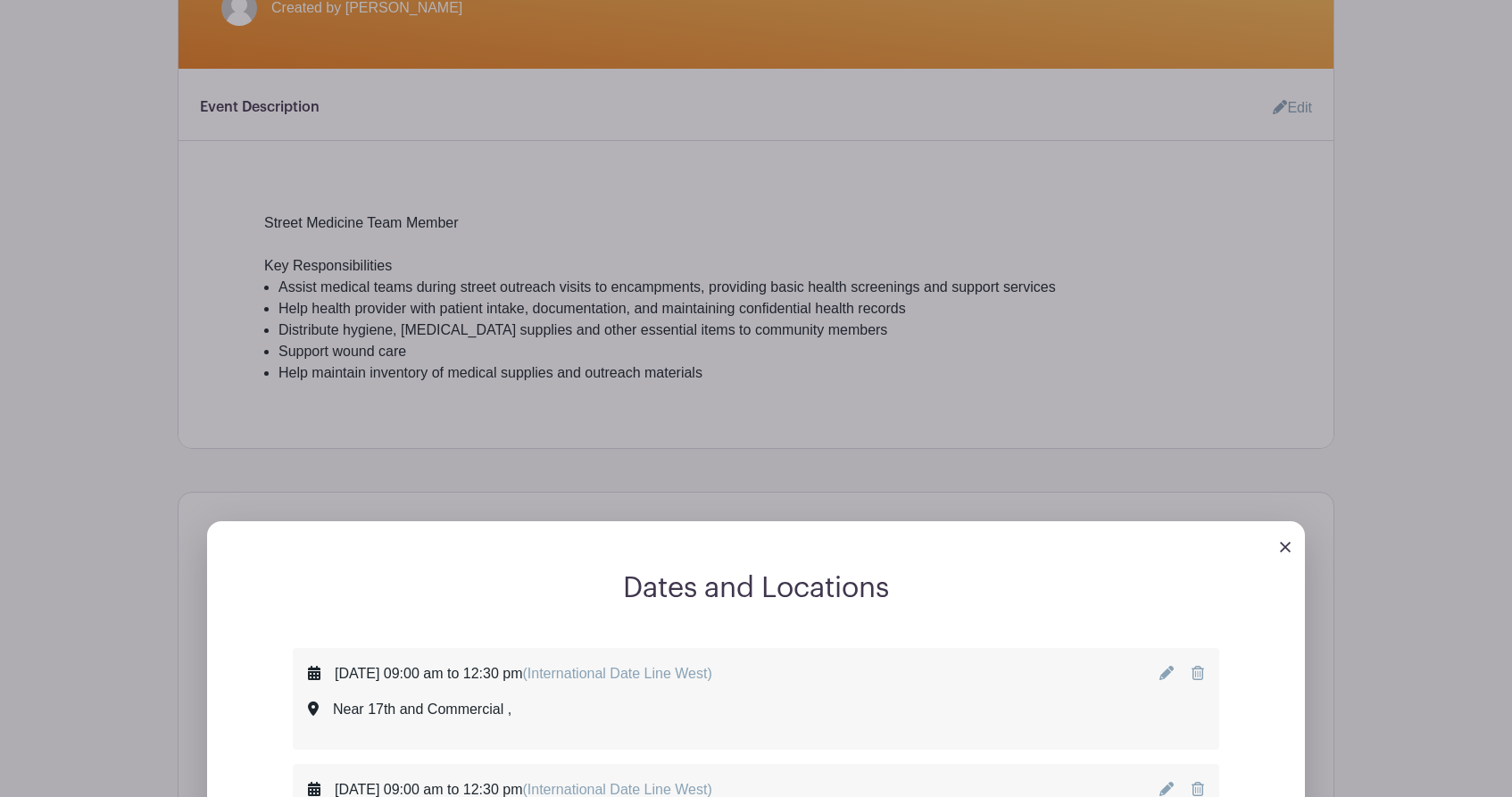
scroll to position [476, 0]
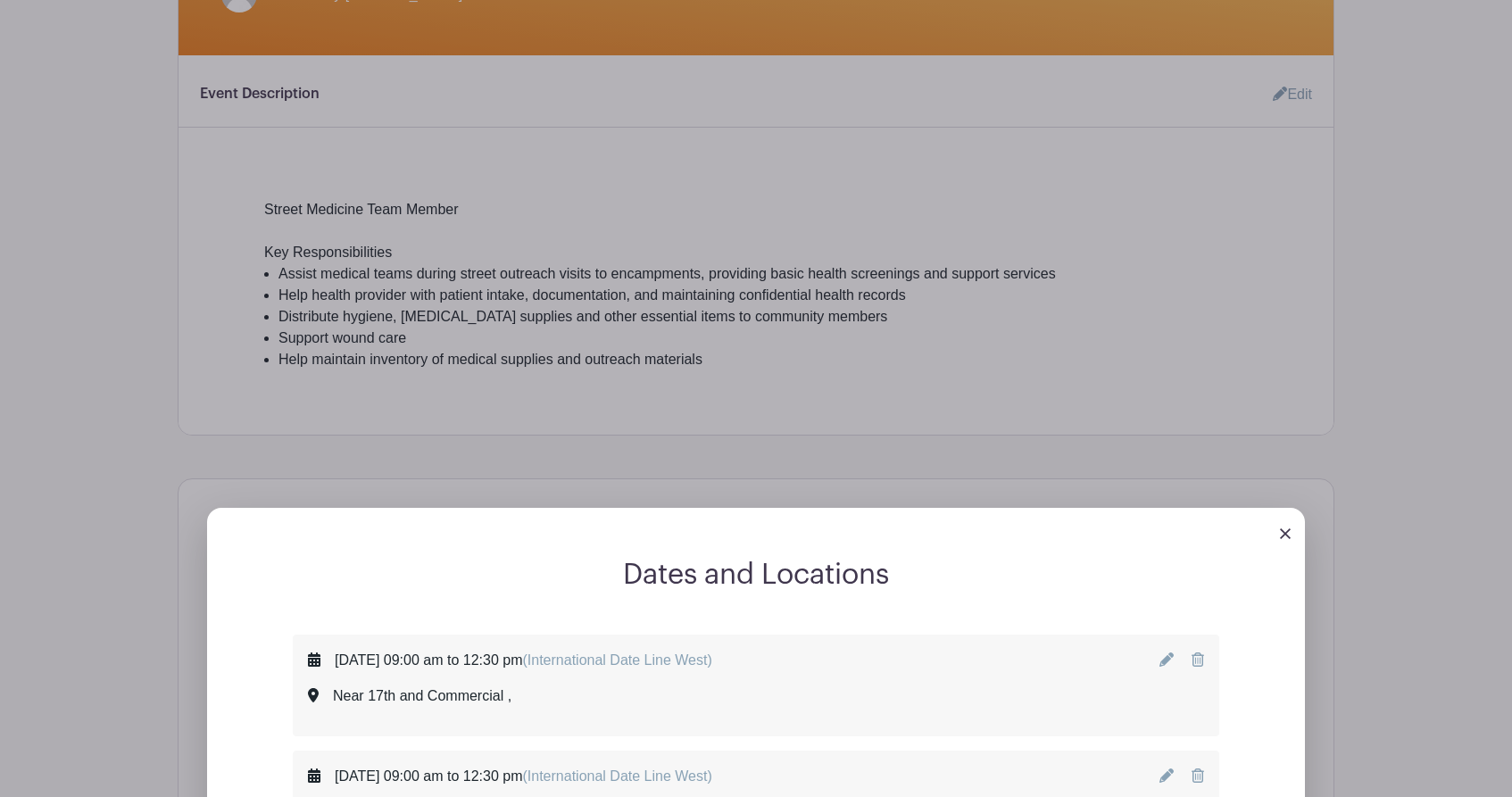
click at [1291, 535] on div at bounding box center [756, 533] width 1098 height 50
click at [1284, 535] on img at bounding box center [1285, 534] width 11 height 11
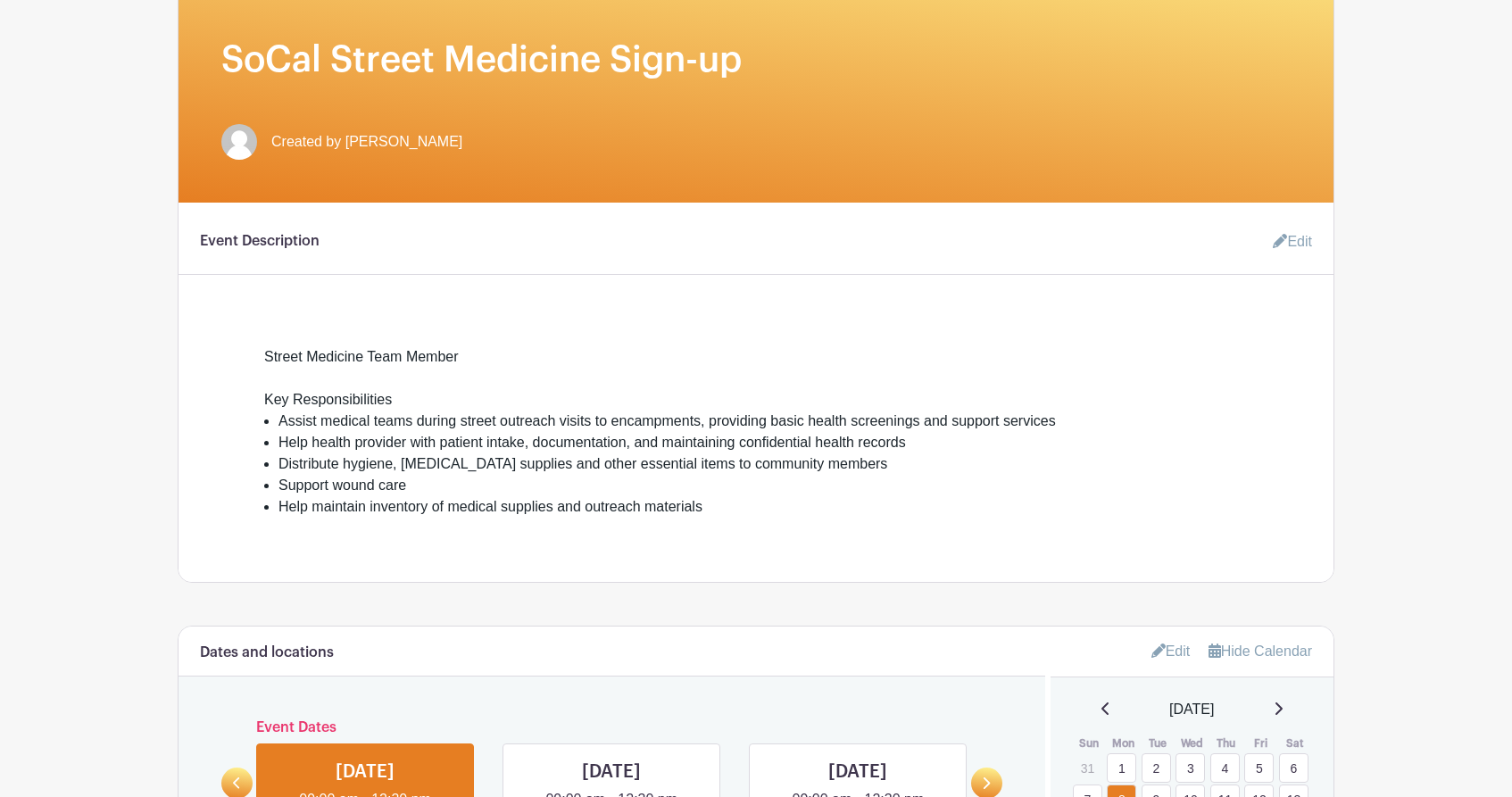
scroll to position [295, 0]
